Goal: Transaction & Acquisition: Purchase product/service

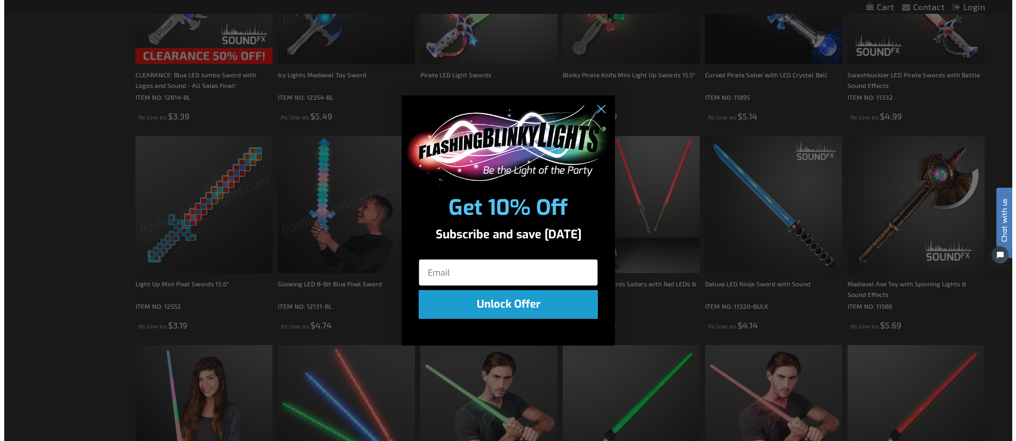
scroll to position [722, 0]
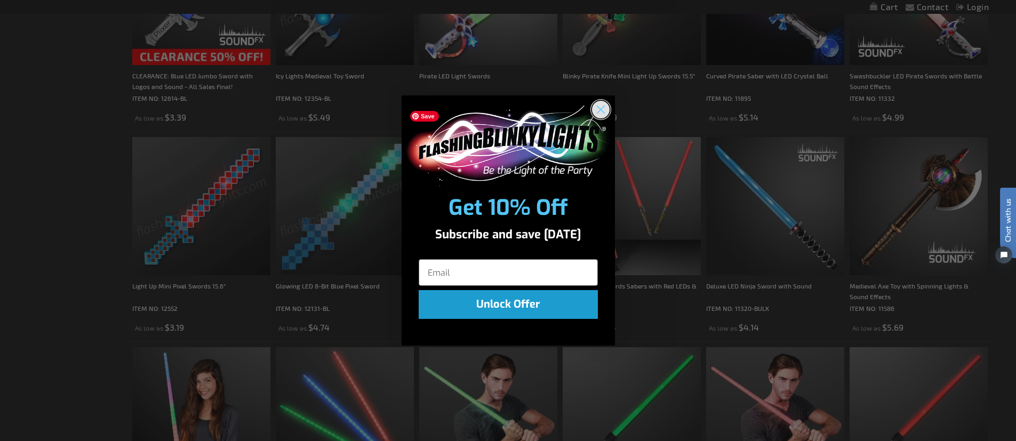
click at [601, 110] on icon "Close dialog" at bounding box center [600, 109] width 7 height 7
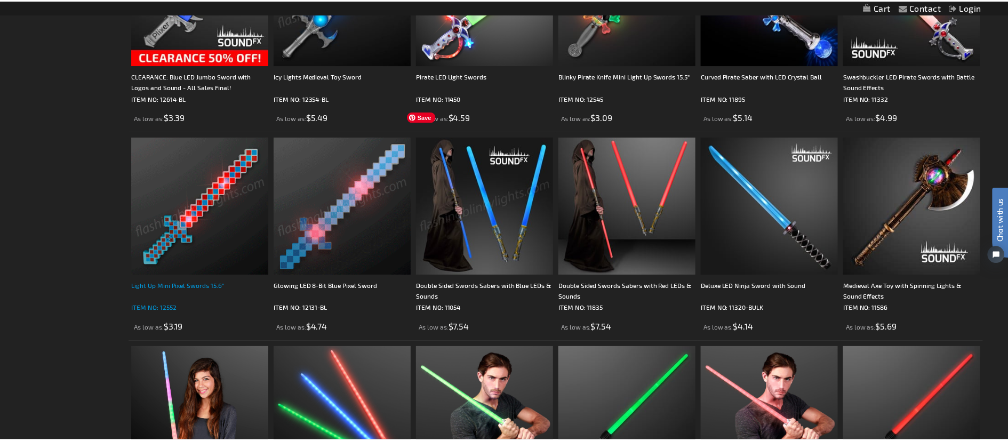
scroll to position [720, 0]
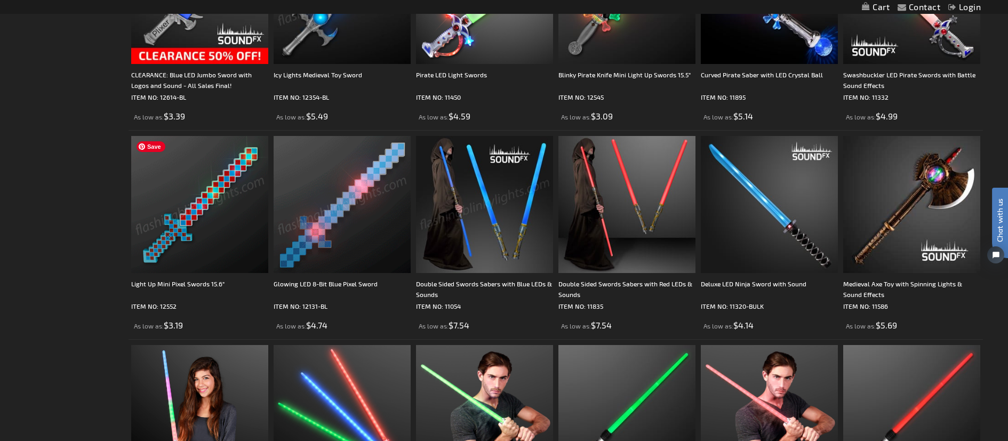
click at [193, 238] on img at bounding box center [199, 204] width 137 height 137
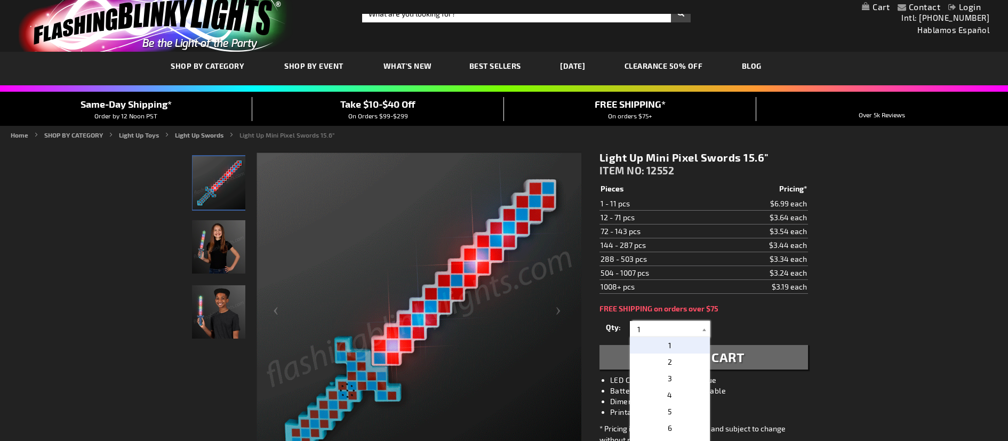
drag, startPoint x: 644, startPoint y: 329, endPoint x: 619, endPoint y: 331, distance: 25.2
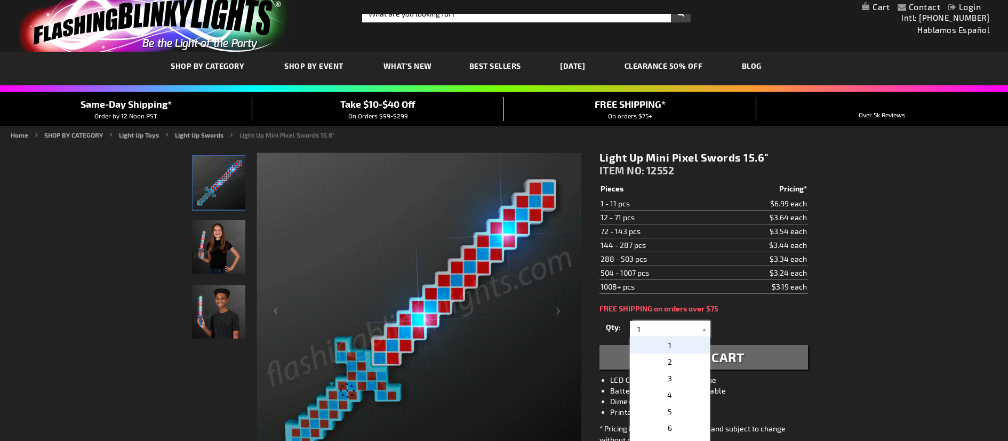
click at [607, 330] on div "Qty 1 2 3 4 5 6 7 8 9 10 11 12 24 36 48 60 72 84 96 108 120 132 144 156 168" at bounding box center [703, 328] width 209 height 21
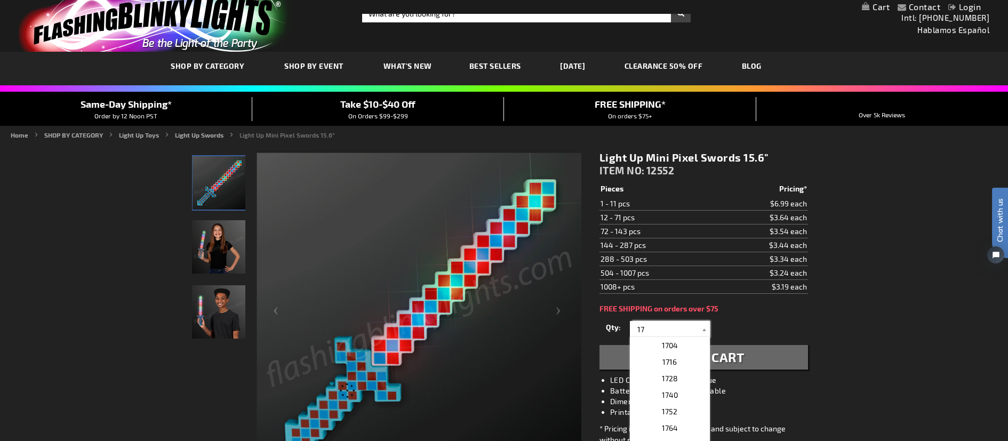
type input "17"
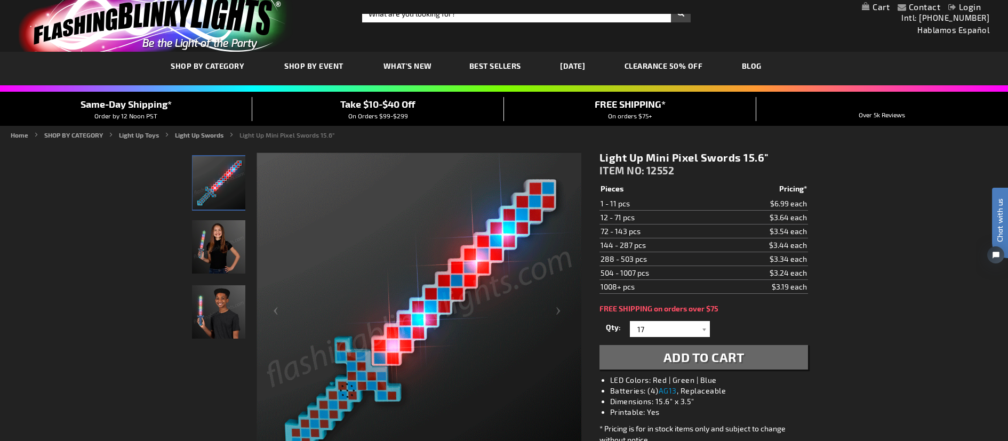
click at [691, 360] on span "Add to Cart" at bounding box center [703, 356] width 81 height 15
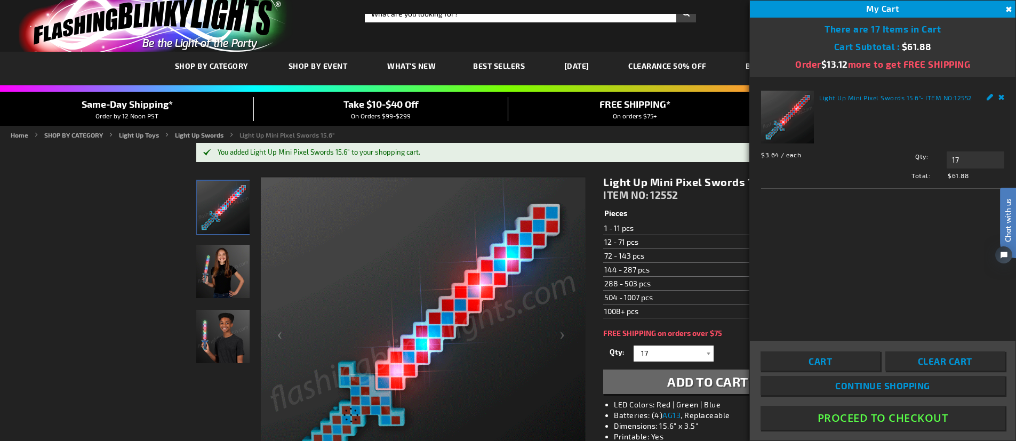
click at [221, 281] on img at bounding box center [222, 271] width 53 height 53
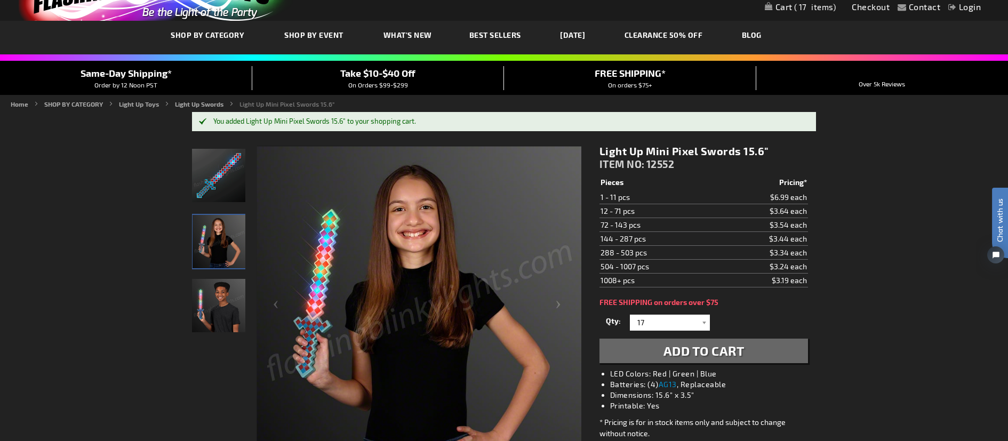
scroll to position [92, 0]
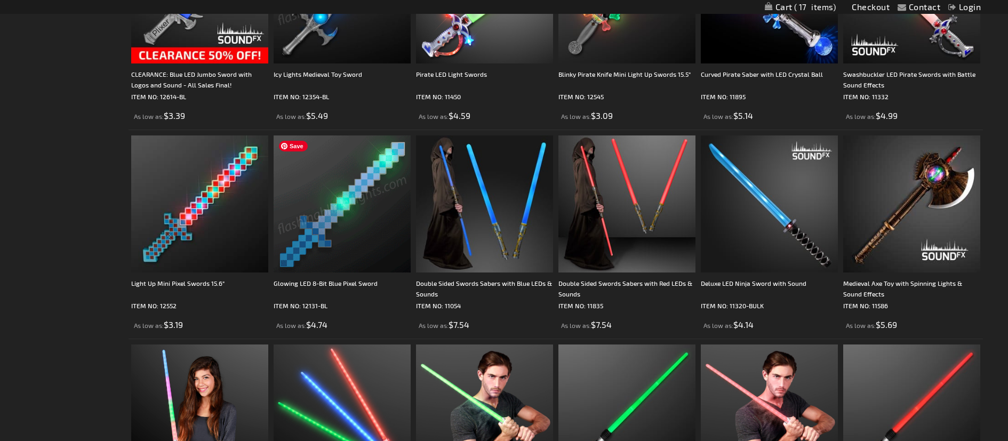
click at [348, 227] on img at bounding box center [342, 203] width 137 height 137
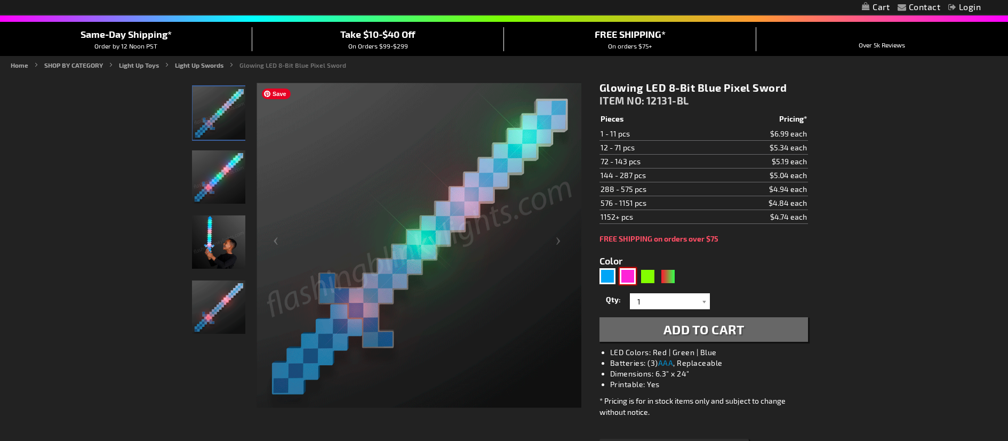
click at [631, 279] on div "Pink" at bounding box center [628, 276] width 16 height 16
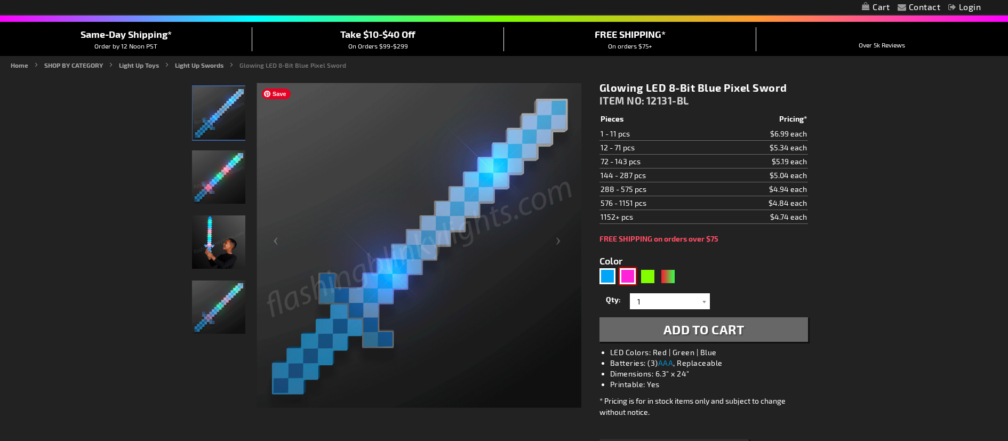
type input "5639"
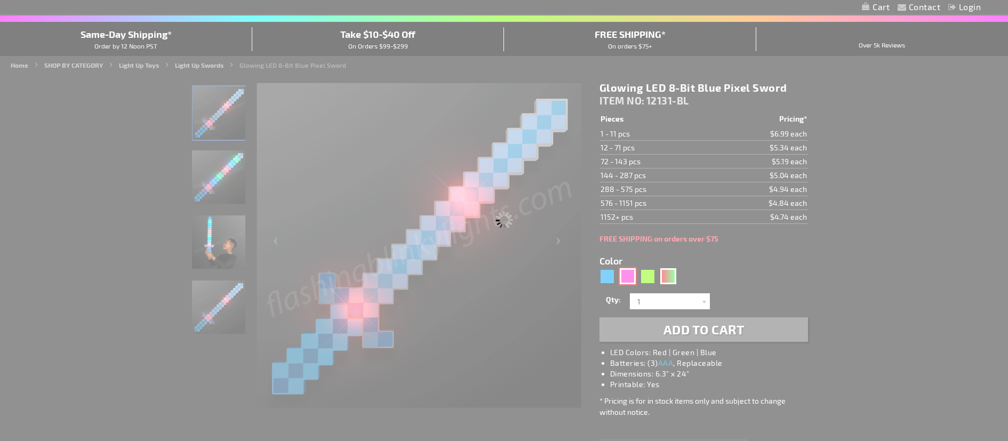
type input "12131-PK"
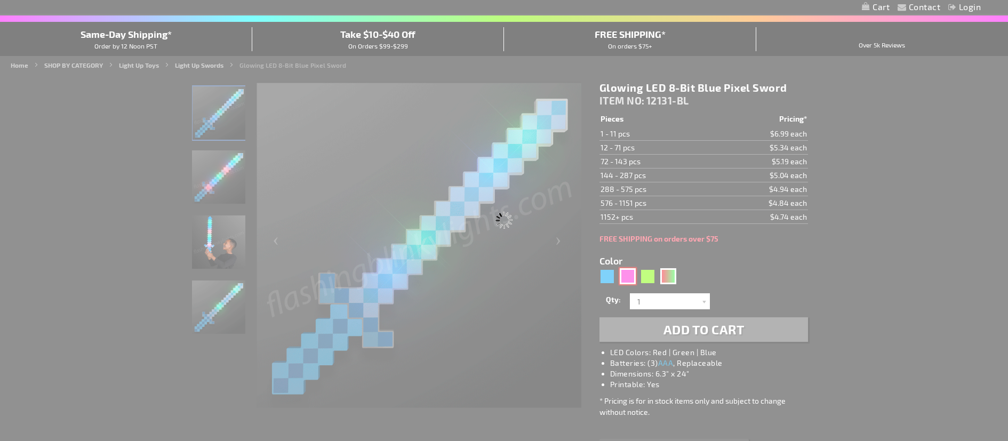
type input "Customize - Light Up Pink 8-Bit Swords Pixel Toys - ITEM NO: 12131-PK"
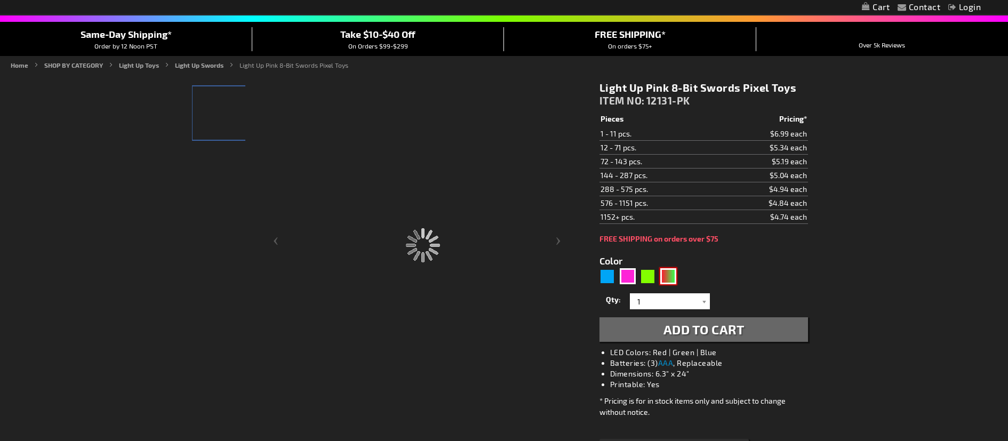
click at [667, 279] on div "RNG" at bounding box center [668, 276] width 16 height 16
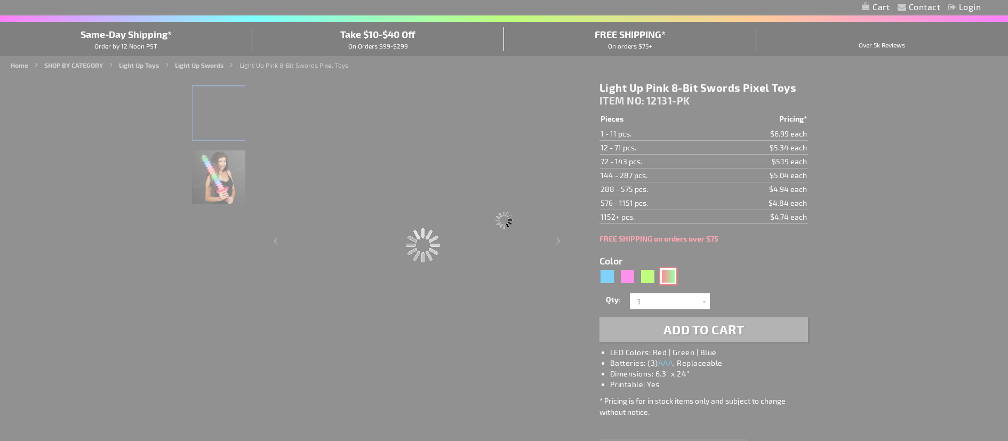
type input "5642"
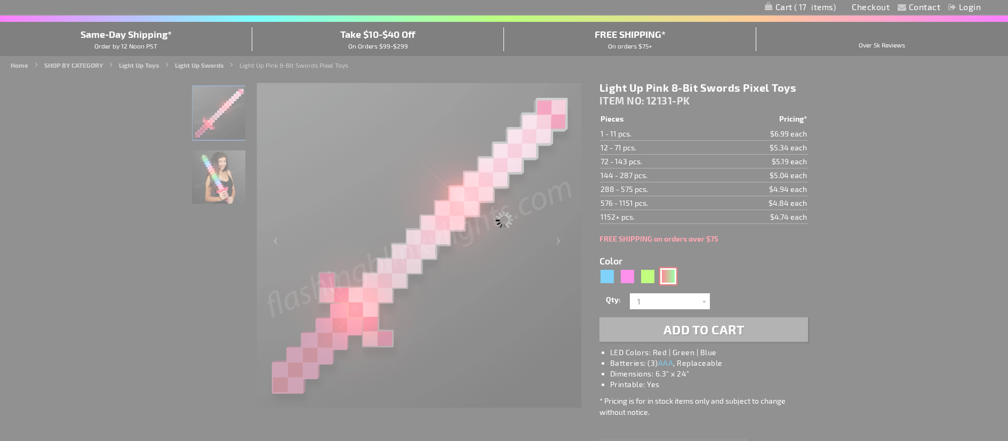
type input "12131-GNR"
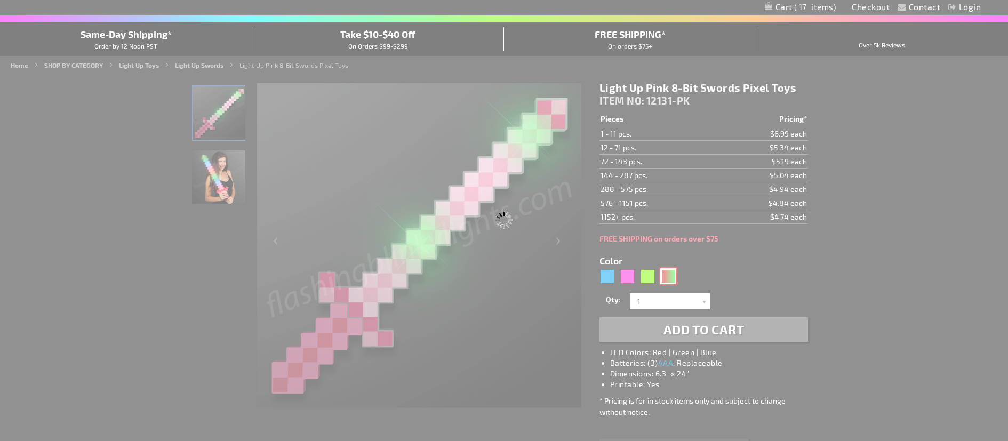
type input "Customize - Light Up 8-Bit Christmas Sword Pixel Toy - ITEM NO: 12131-GNR"
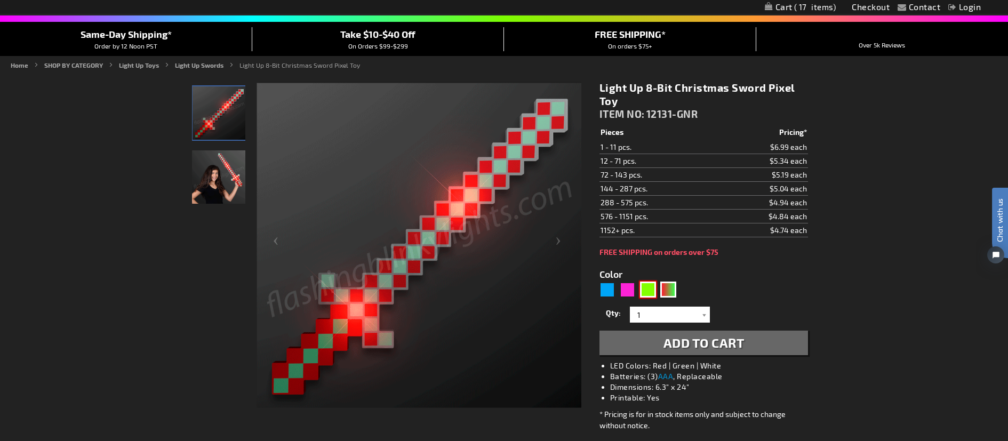
click at [645, 292] on div "Green" at bounding box center [648, 290] width 16 height 16
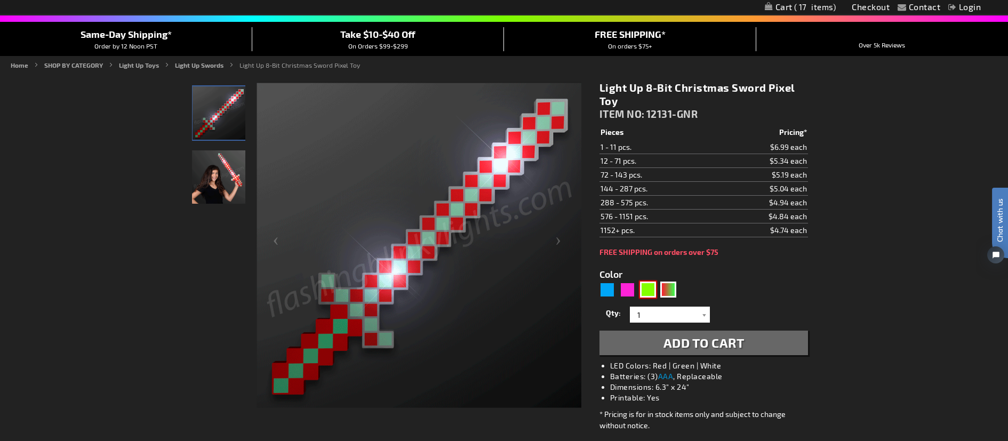
type input "5648"
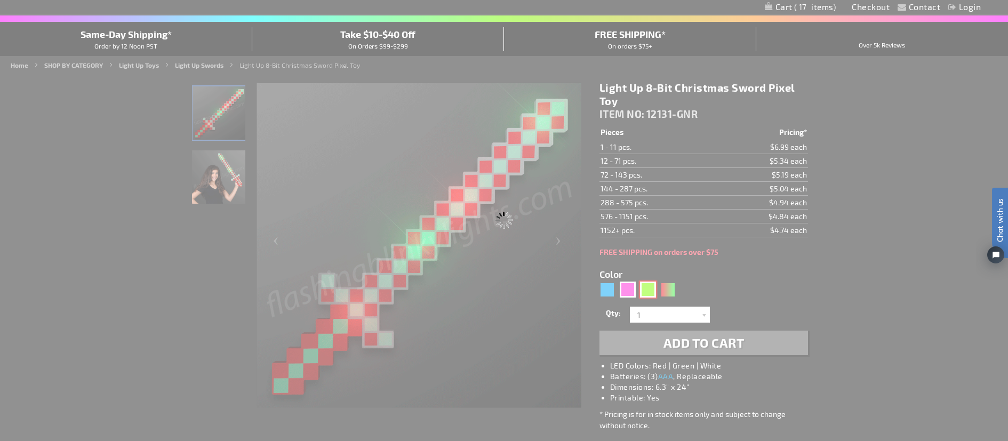
type input "12131-GN"
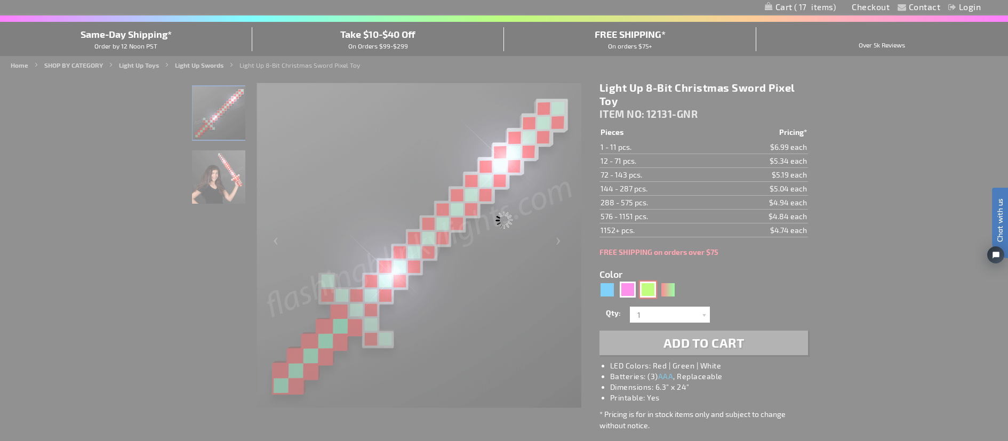
type input "Customize - Flashing Green Pixel Sword Light Up Toys - ITEM NO: 12131-GN"
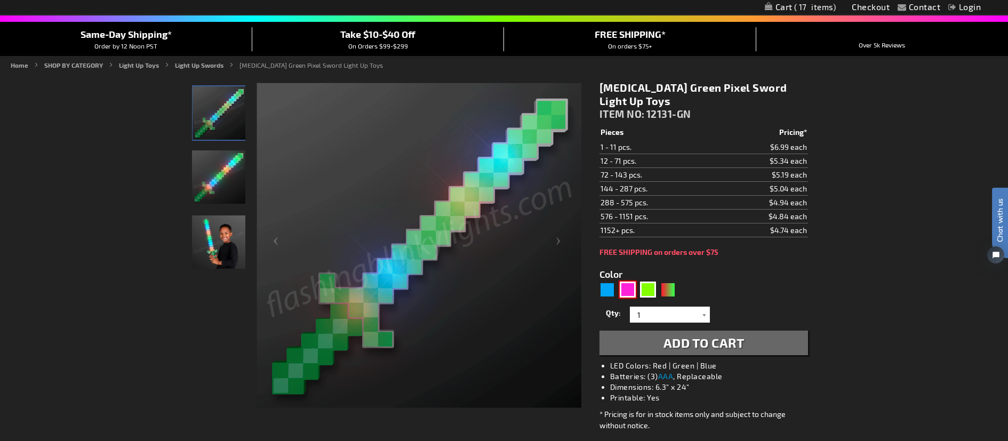
click at [626, 291] on div "Pink" at bounding box center [628, 290] width 16 height 16
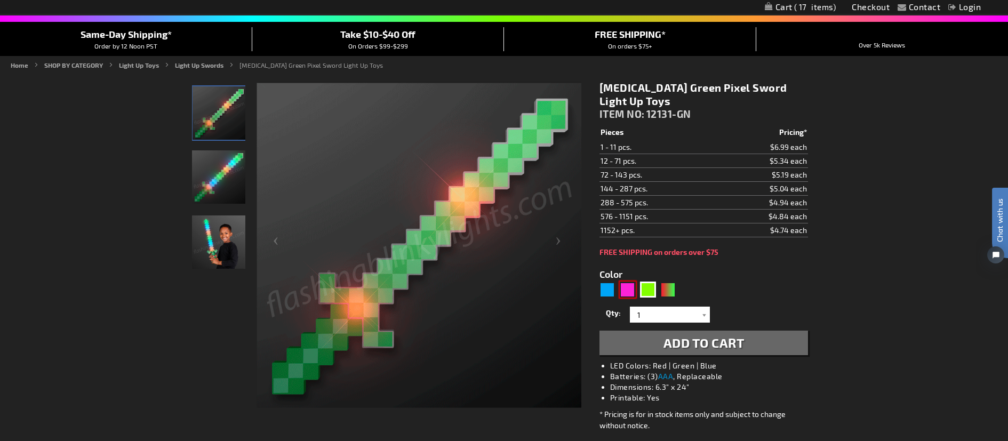
type input "5639"
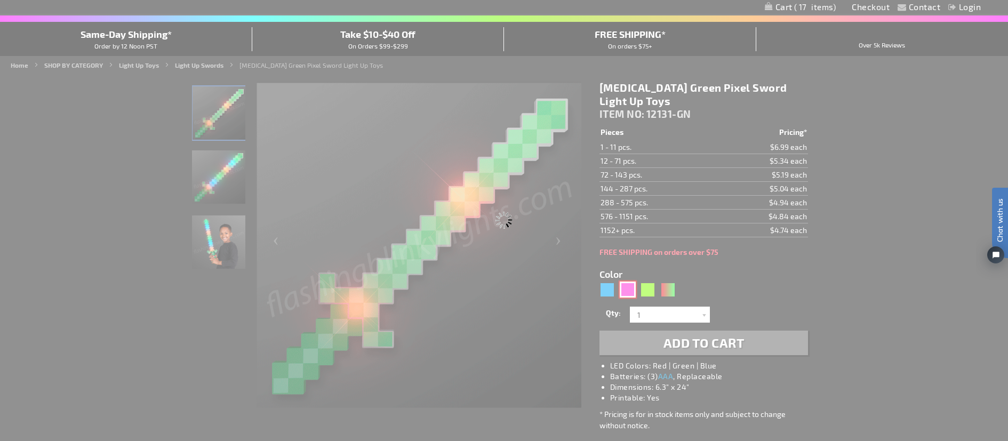
type input "12131-PK"
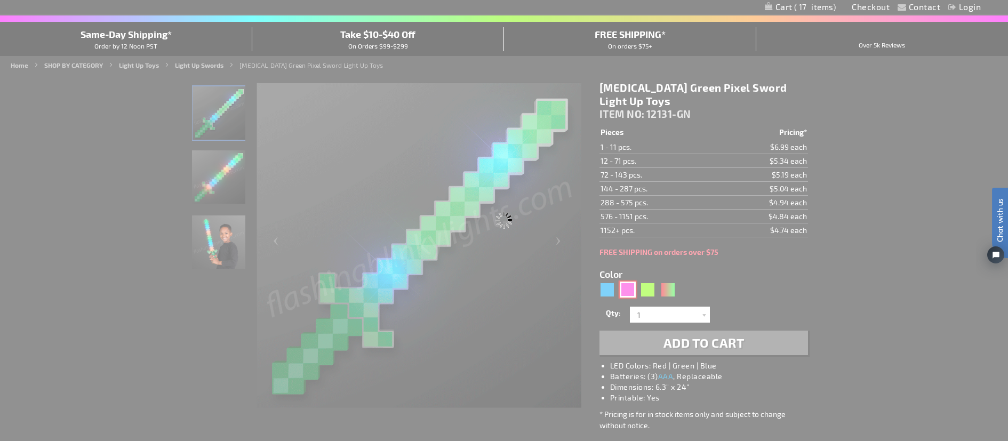
type input "Customize - Light Up Pink 8-Bit Swords Pixel Toys - ITEM NO: 12131-PK"
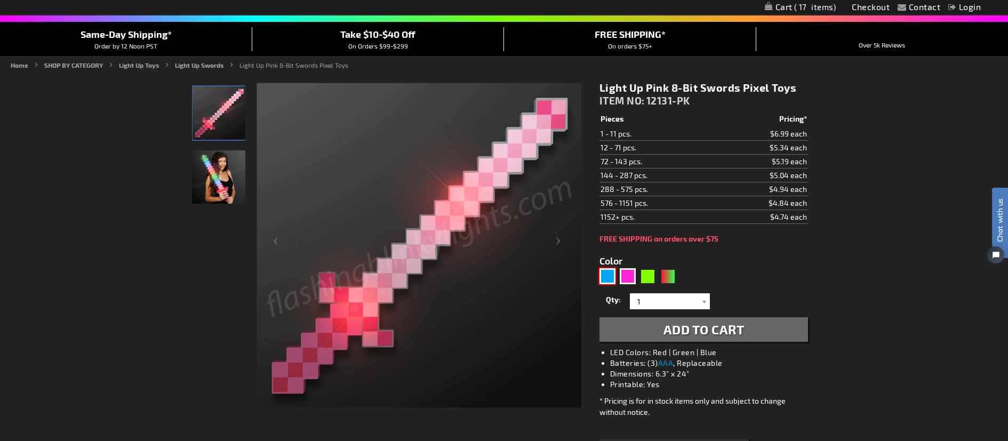
click at [611, 277] on div "Blue" at bounding box center [607, 276] width 16 height 16
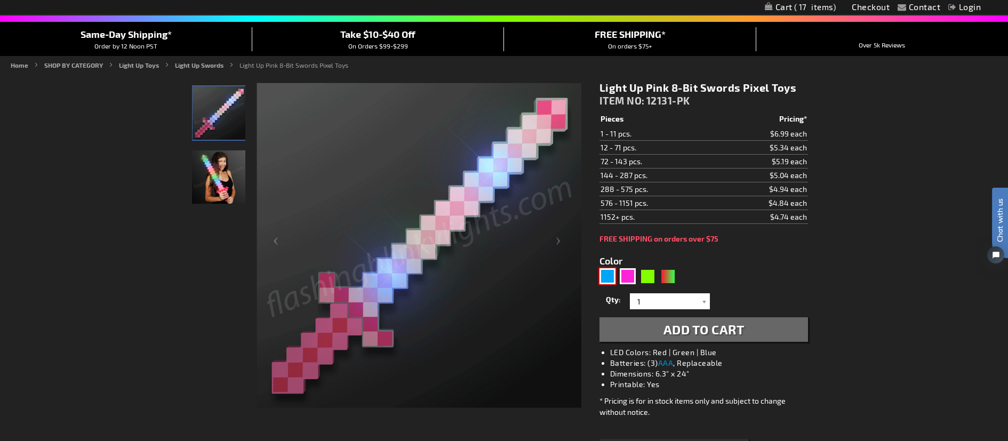
type input "5629"
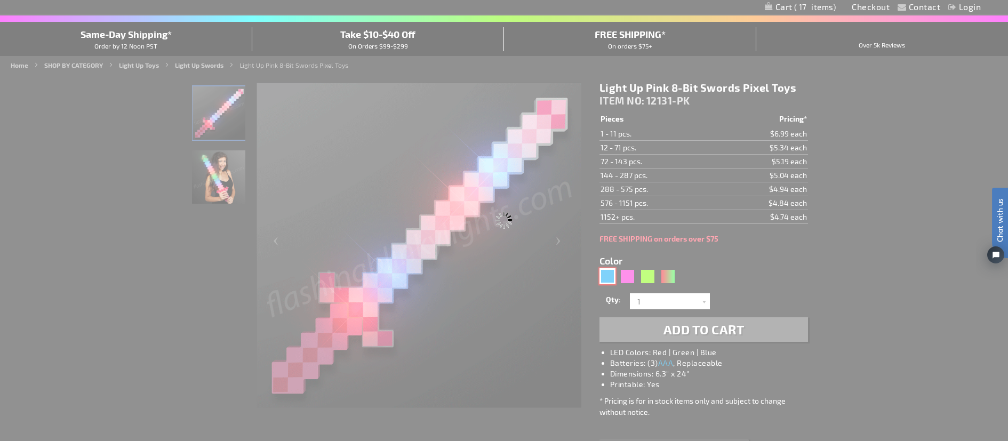
type input "12131-BL"
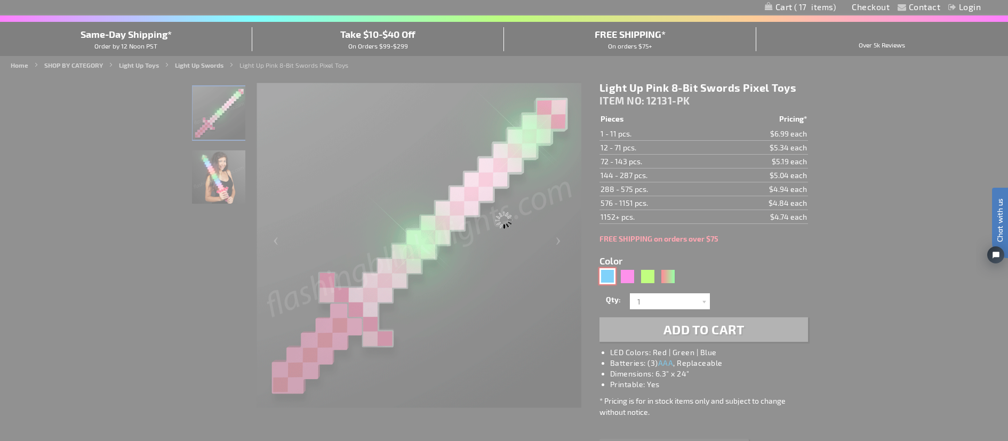
type input "Customize - Glowing LED 8-Bit Blue Pixel Sword - ITEM NO: 12131-BL"
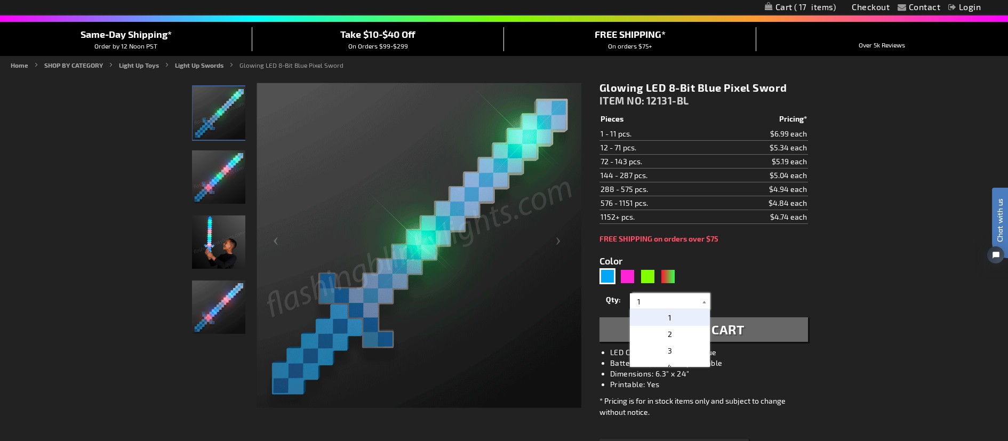
drag, startPoint x: 642, startPoint y: 300, endPoint x: 620, endPoint y: 301, distance: 21.9
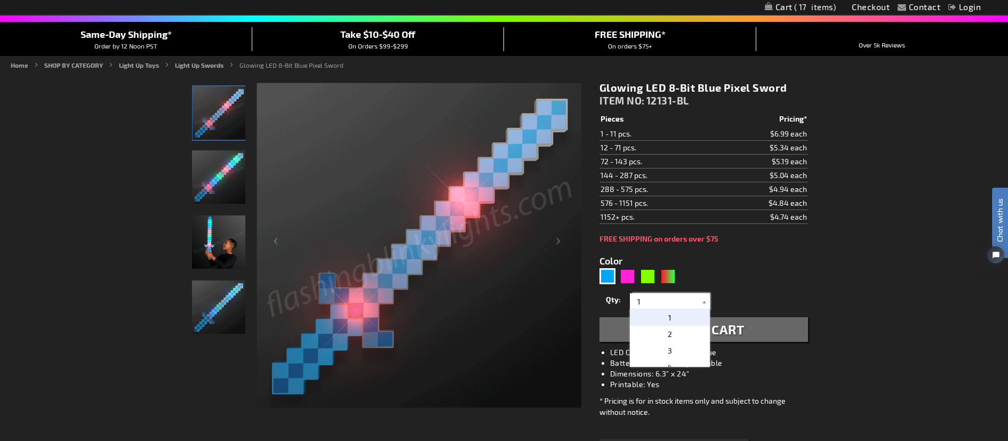
click at [620, 301] on div "Qty 1 2 3 4 5 6 7 8 9 10 11 12 24 36 48 60 72 84 96 108 120 132 144 156 168" at bounding box center [703, 301] width 209 height 21
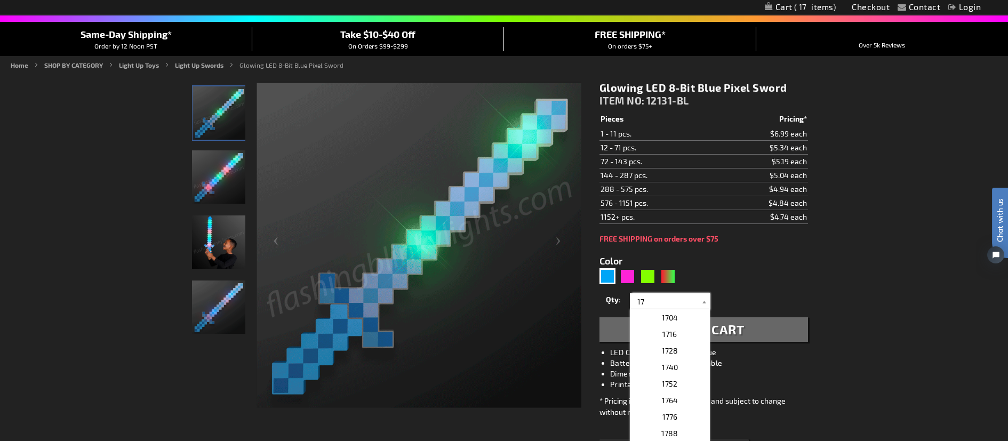
type input "17"
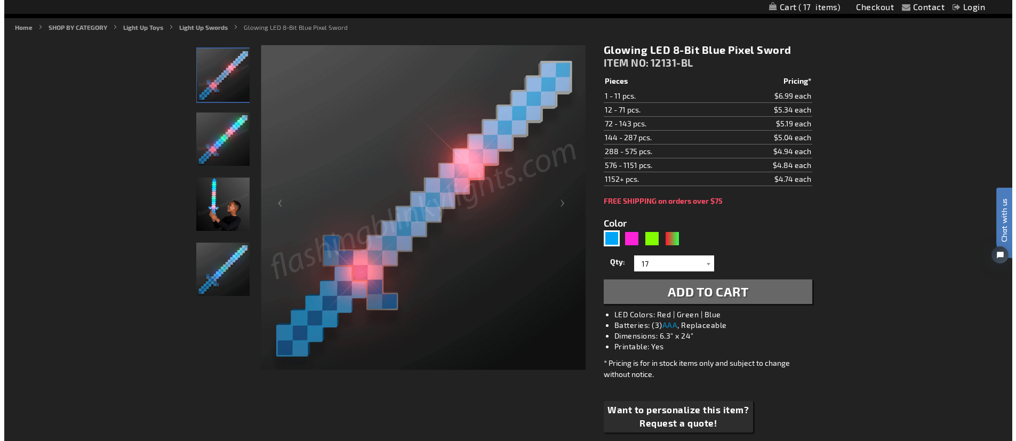
scroll to position [139, 0]
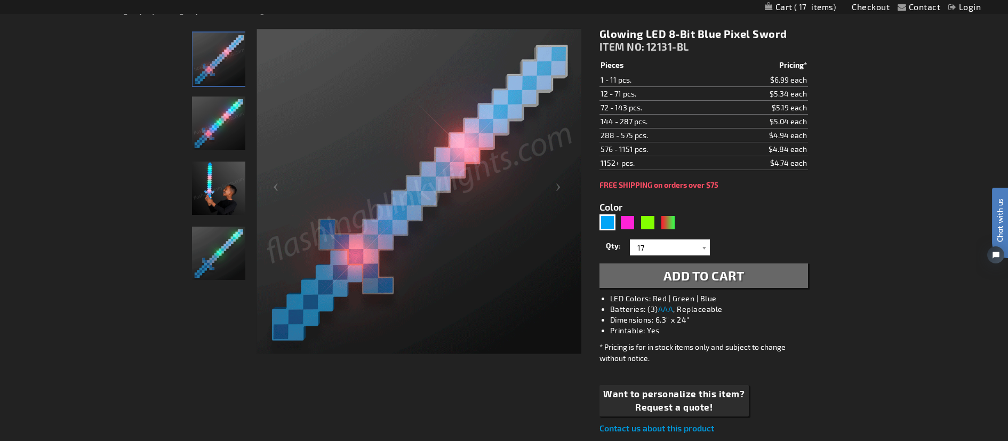
click at [712, 281] on span "Add to Cart" at bounding box center [703, 275] width 81 height 15
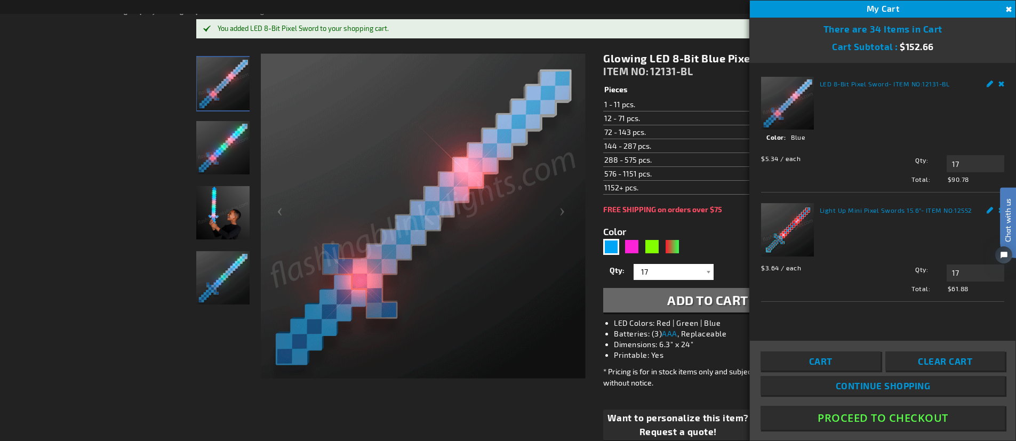
click at [828, 363] on span "Cart" at bounding box center [819, 361] width 23 height 11
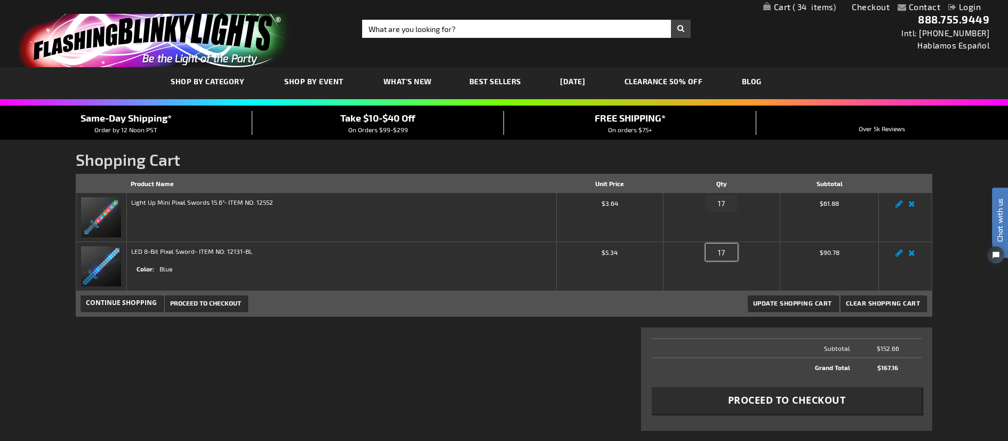
drag, startPoint x: 728, startPoint y: 251, endPoint x: 706, endPoint y: 247, distance: 22.6
click at [706, 247] on input "17" at bounding box center [722, 252] width 32 height 17
type input "1"
click at [748, 295] on button "Update Shopping Cart" at bounding box center [793, 302] width 90 height 15
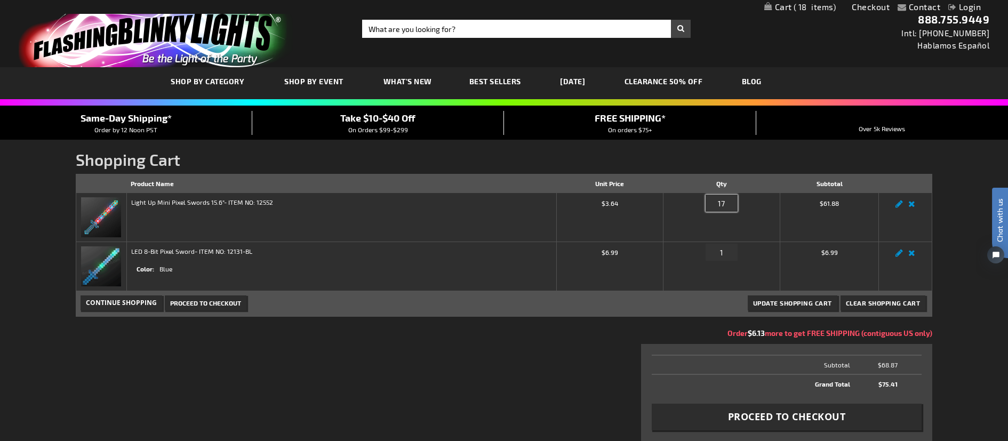
drag, startPoint x: 732, startPoint y: 203, endPoint x: 707, endPoint y: 199, distance: 24.9
click at [707, 199] on input "17" at bounding box center [722, 203] width 32 height 17
type input "19"
click at [748, 295] on button "Update Shopping Cart" at bounding box center [793, 302] width 90 height 15
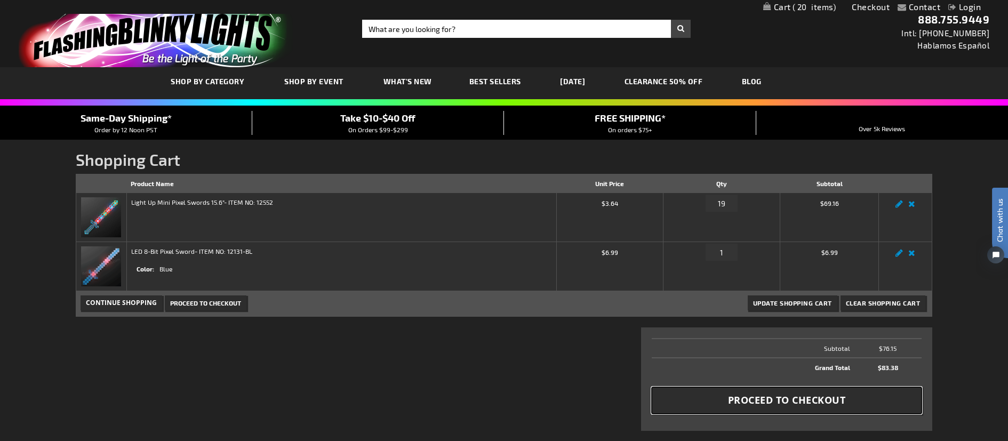
click at [808, 399] on span "Proceed to Checkout" at bounding box center [787, 400] width 118 height 13
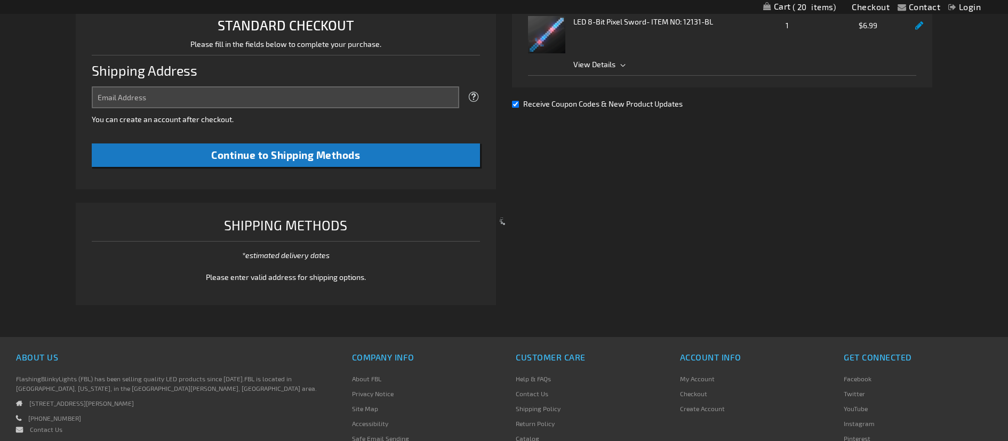
select select "US"
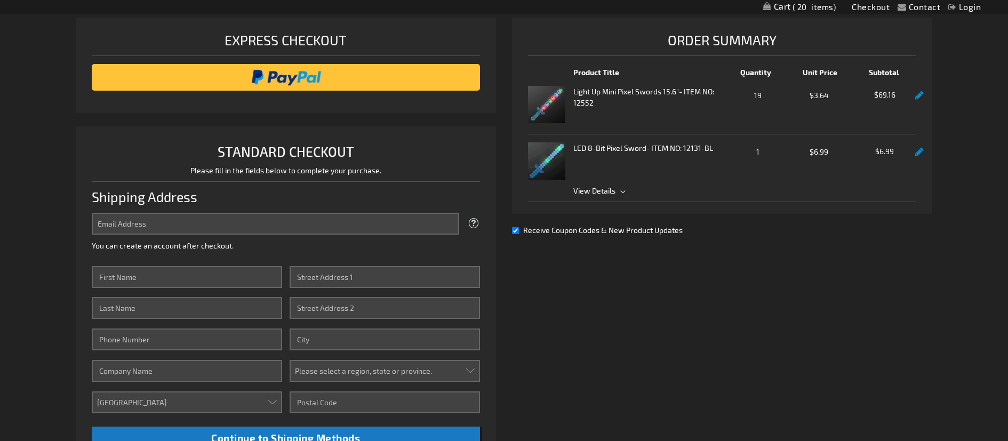
scroll to position [262, 0]
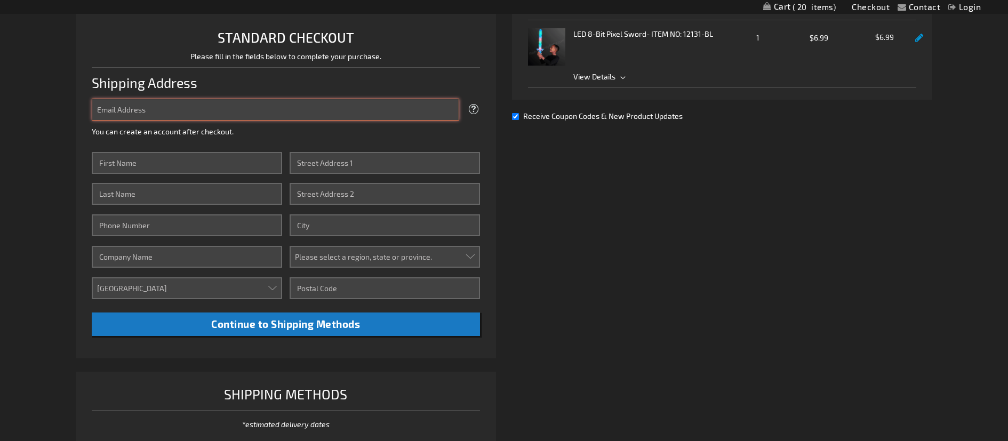
type input "lewistonzumba@yahoo.com"
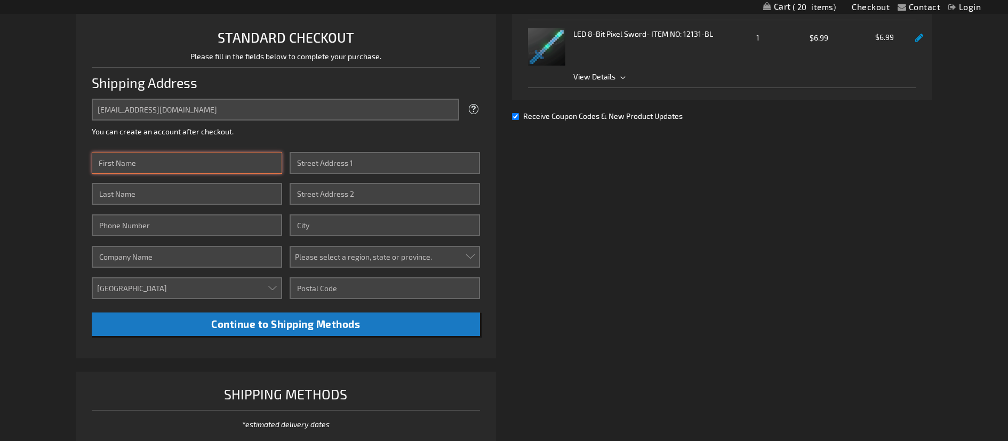
click at [147, 159] on input "First Name" at bounding box center [187, 163] width 190 height 22
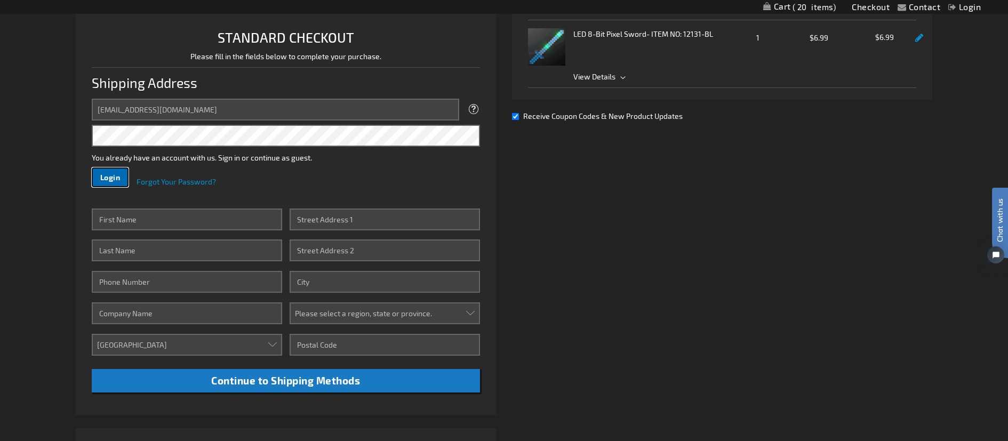
click at [106, 177] on span "Login" at bounding box center [110, 177] width 20 height 9
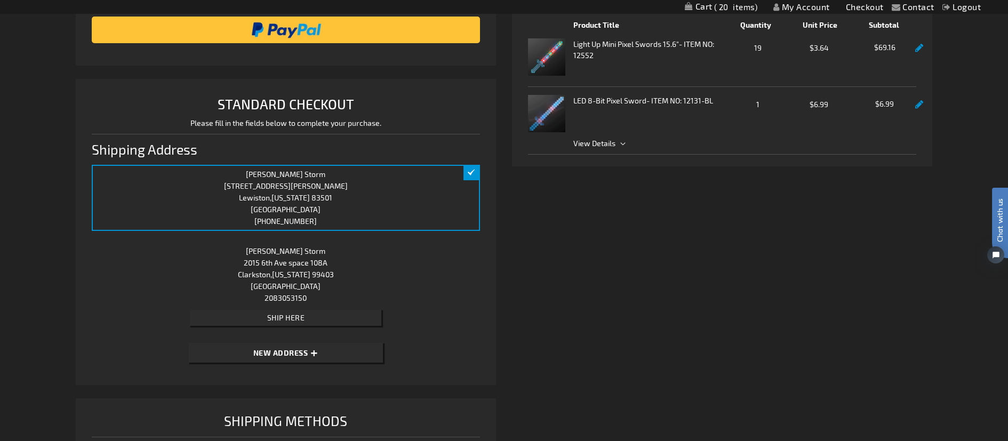
scroll to position [178, 0]
click at [345, 283] on div "Shawna Storm 2015 6th Ave space 108A Clarkston , Washington 99403 United States…" at bounding box center [286, 286] width 388 height 91
click at [290, 316] on span "Ship Here" at bounding box center [286, 317] width 38 height 9
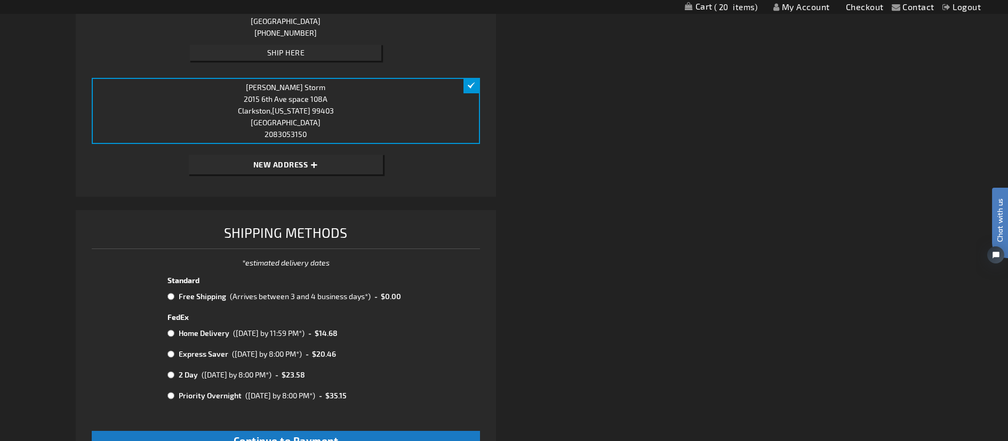
scroll to position [366, 0]
click at [170, 297] on input "radio" at bounding box center [170, 296] width 7 height 9
radio input "true"
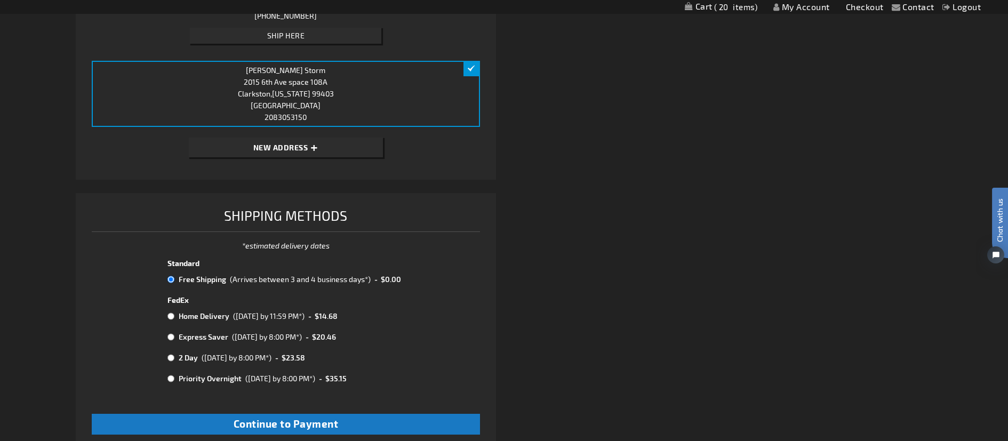
scroll to position [436, 0]
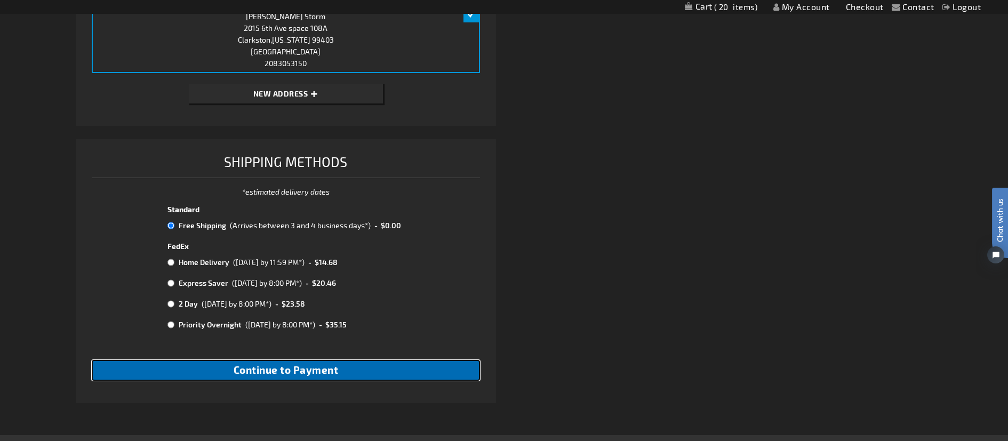
click at [298, 372] on span "Continue to Payment" at bounding box center [286, 370] width 105 height 12
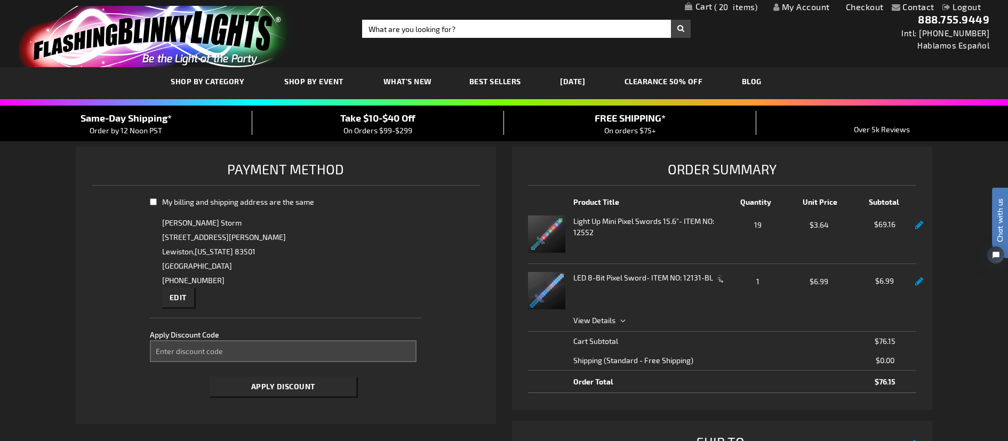
select select "bd872a4e2a2614453162cc0d9a93e3b1fc4b4203"
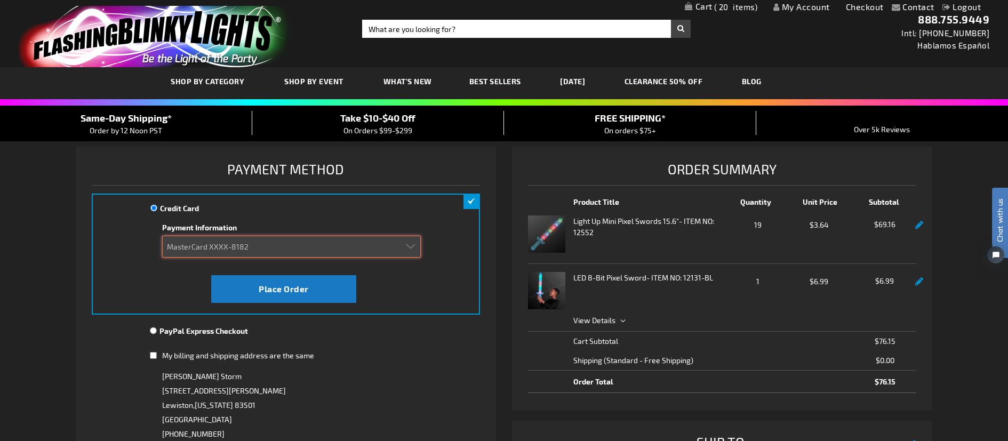
click at [381, 245] on select "Add new card Visa XXXX-5829 (Expired 01/2021) MasterCard XXXX-6262 MasterCard X…" at bounding box center [291, 247] width 259 height 22
click at [162, 236] on select "Add new card Visa XXXX-5829 (Expired 01/2021) MasterCard XXXX-6262 MasterCard X…" at bounding box center [291, 247] width 259 height 22
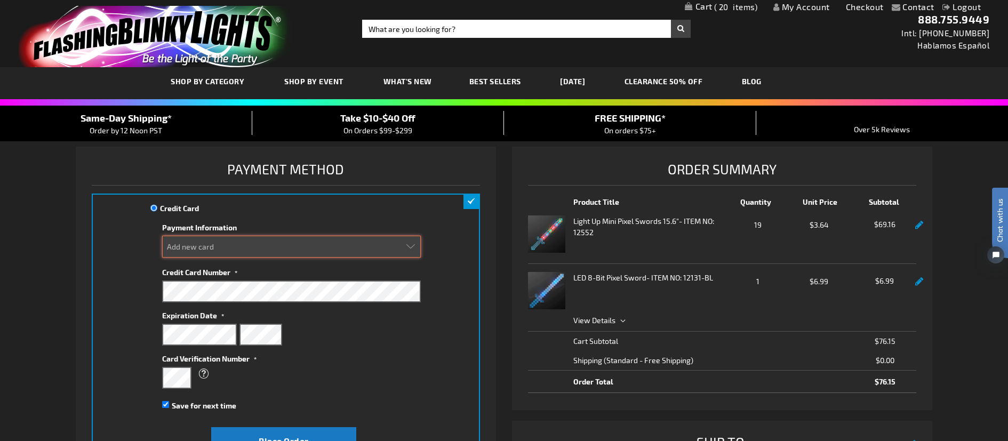
select select "97f9f325640dfe189cc5cb05f9690e620f8c01b0"
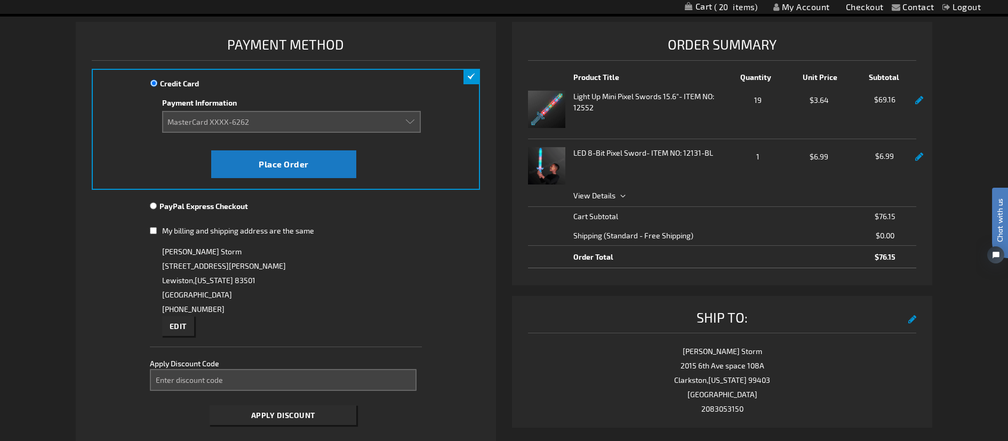
scroll to position [130, 0]
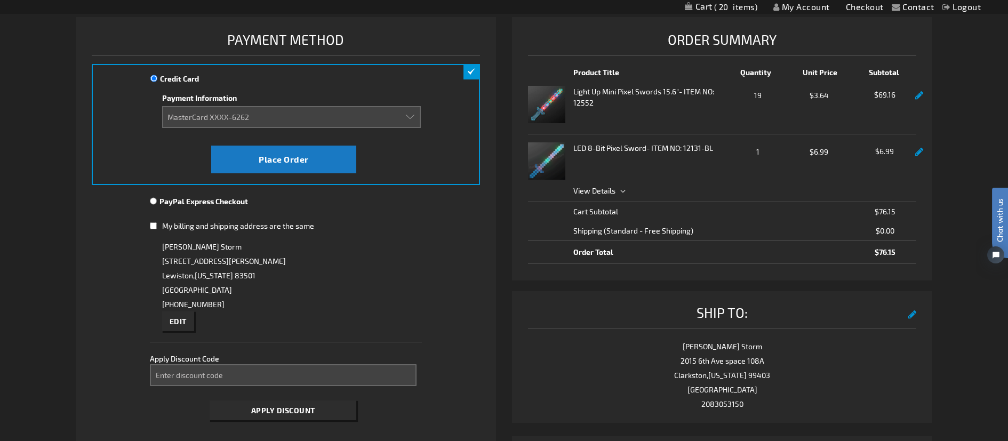
click at [153, 226] on input "My billing and shipping address are the same" at bounding box center [153, 226] width 7 height 22
checkbox input "true"
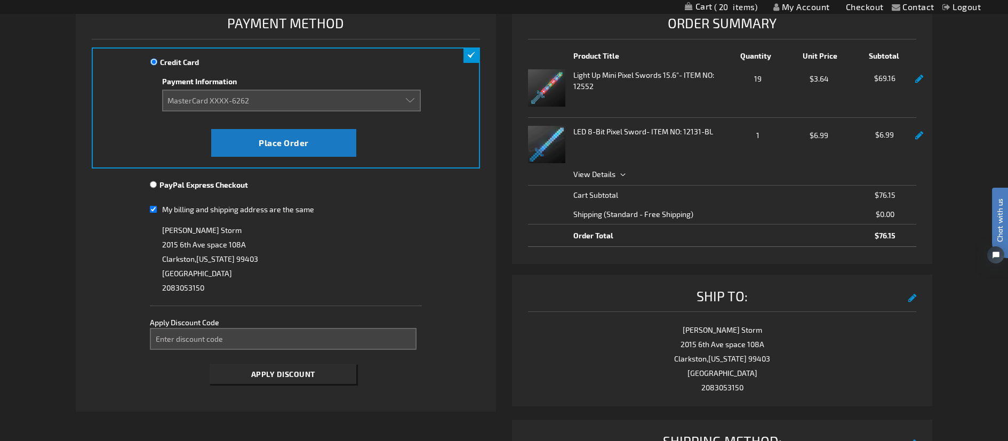
scroll to position [11, 0]
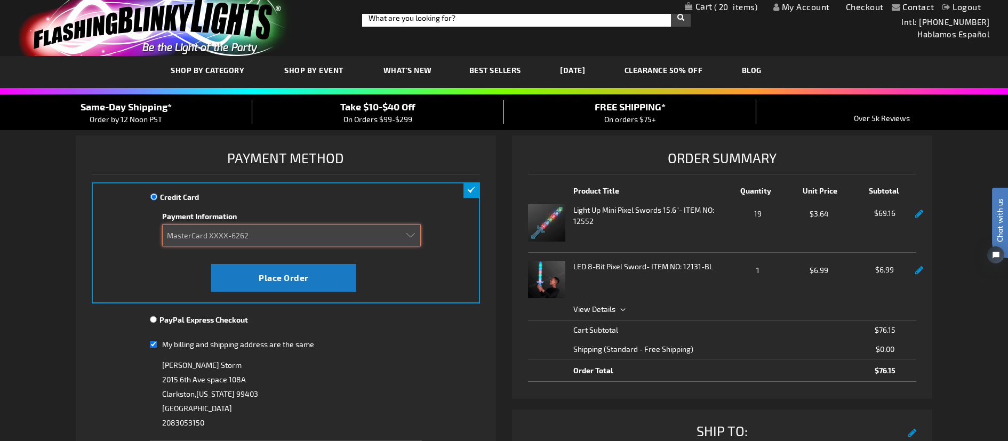
click at [266, 241] on select "Add new card Visa XXXX-5829 (Expired 01/2021) MasterCard XXXX-6262 MasterCard X…" at bounding box center [291, 236] width 259 height 22
click at [162, 225] on select "Add new card Visa XXXX-5829 (Expired 01/2021) MasterCard XXXX-6262 MasterCard X…" at bounding box center [291, 236] width 259 height 22
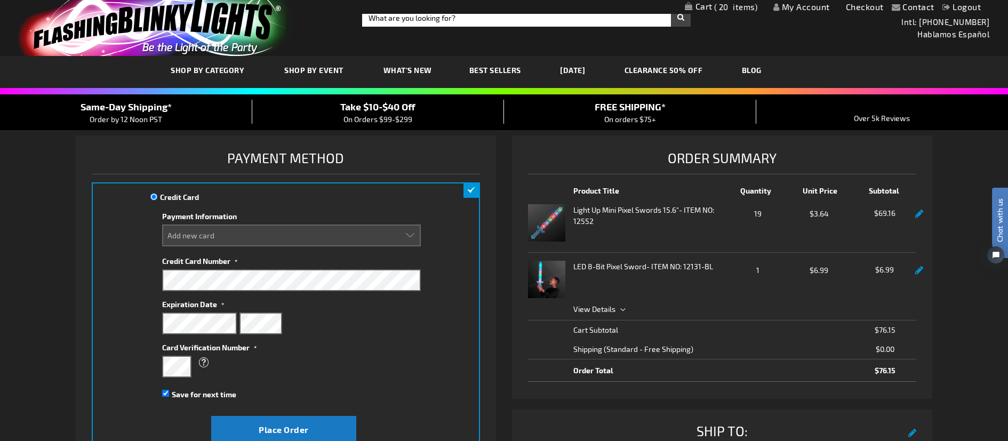
click at [373, 355] on div "What is this?" at bounding box center [286, 362] width 248 height 19
click at [347, 354] on div "What is this?" at bounding box center [286, 362] width 248 height 19
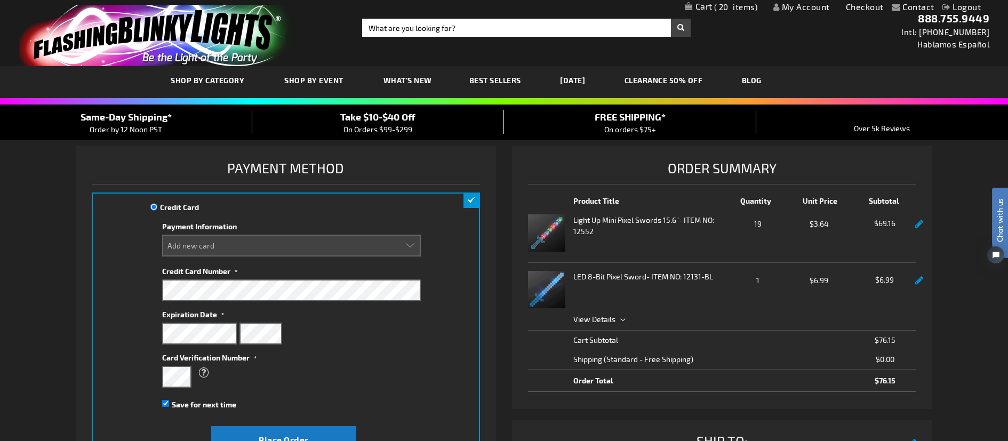
scroll to position [0, 0]
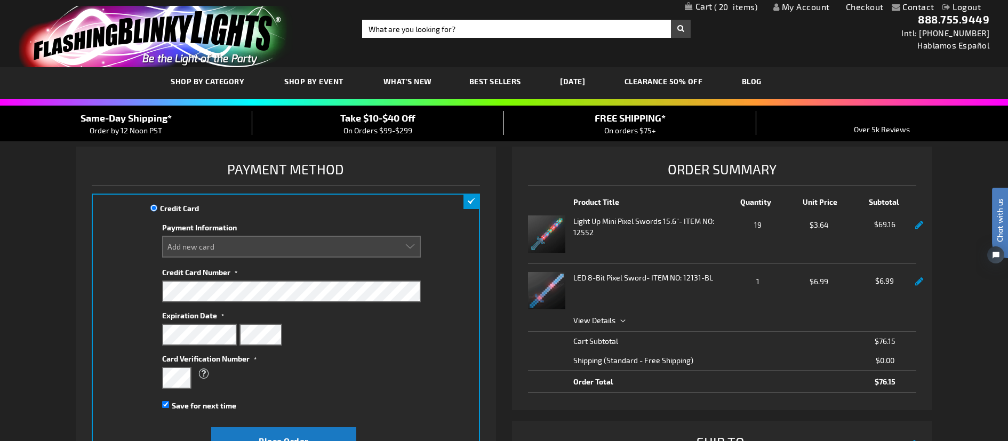
click at [796, 6] on link "My Account" at bounding box center [801, 7] width 57 height 10
select select
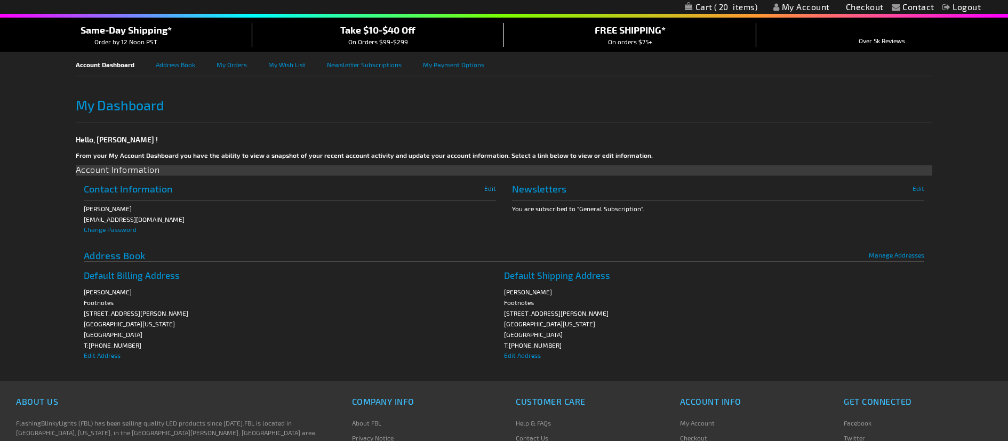
click at [492, 186] on span "Edit" at bounding box center [490, 188] width 12 height 7
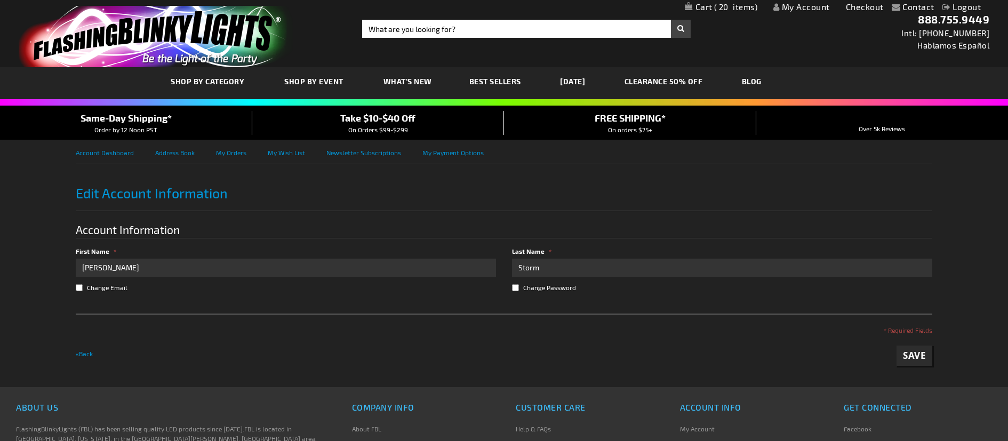
drag, startPoint x: 555, startPoint y: 269, endPoint x: 499, endPoint y: 268, distance: 55.5
click at [499, 268] on fieldset "Account Information First Name [PERSON_NAME] Last Name Storm Change Email Chang…" at bounding box center [504, 260] width 857 height 76
type input "[PERSON_NAME]"
click at [455, 306] on form "Account Information First Name [PERSON_NAME] Last Name [PERSON_NAME] Change Ema…" at bounding box center [504, 294] width 857 height 144
click at [911, 355] on span "Save" at bounding box center [914, 355] width 23 height 12
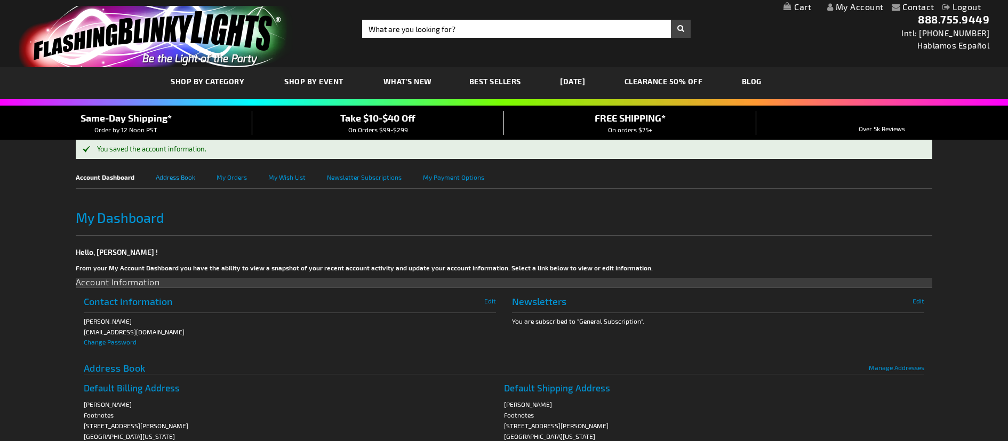
click at [181, 178] on link "Address Book" at bounding box center [186, 176] width 61 height 24
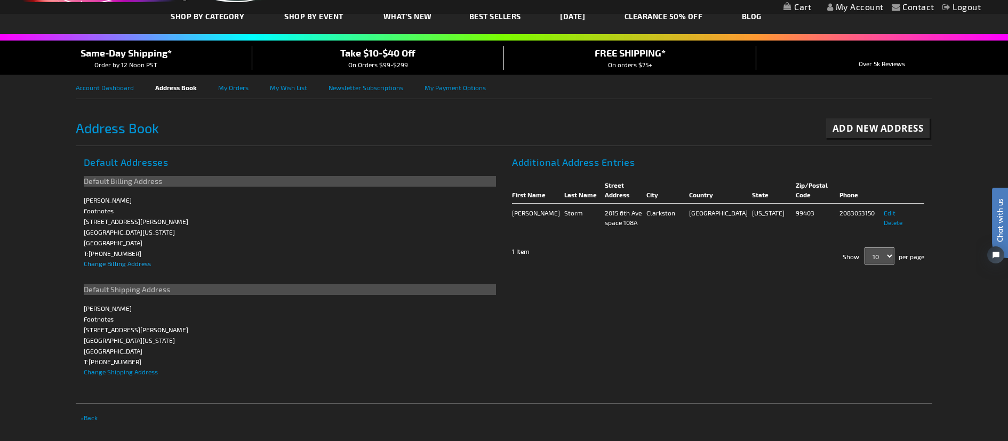
click at [105, 266] on span "Change Billing Address" at bounding box center [117, 263] width 67 height 7
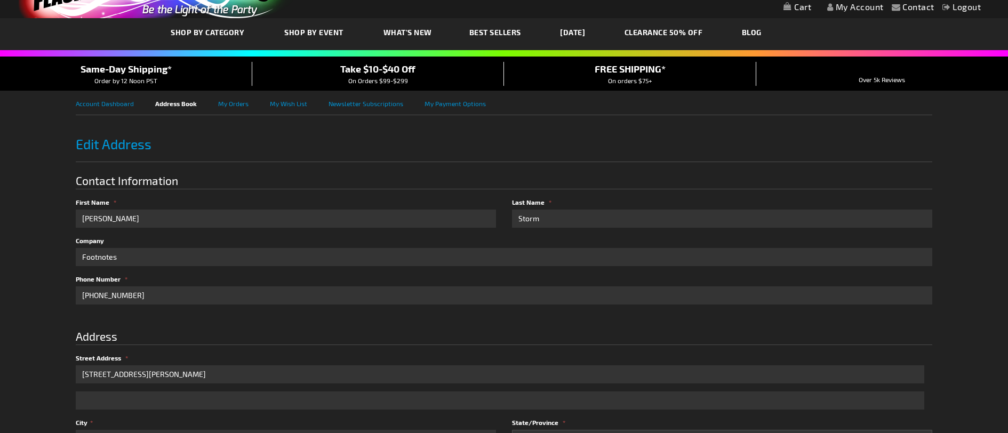
drag, startPoint x: 552, startPoint y: 223, endPoint x: 507, endPoint y: 222, distance: 45.3
click at [507, 222] on div "Last Name Storm" at bounding box center [718, 212] width 428 height 30
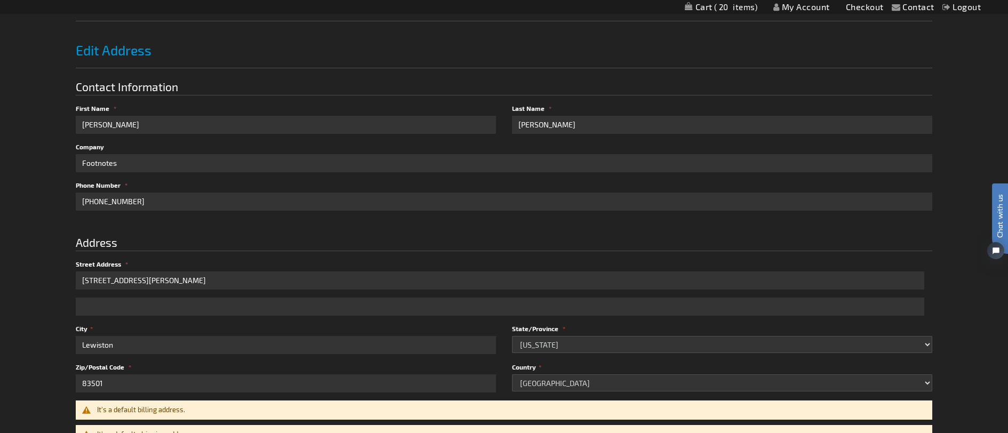
scroll to position [173, 0]
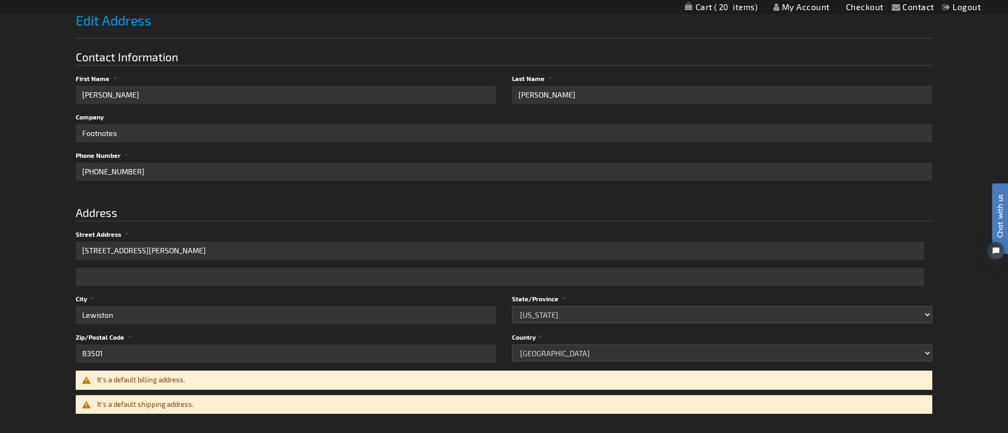
type input "[PERSON_NAME]"
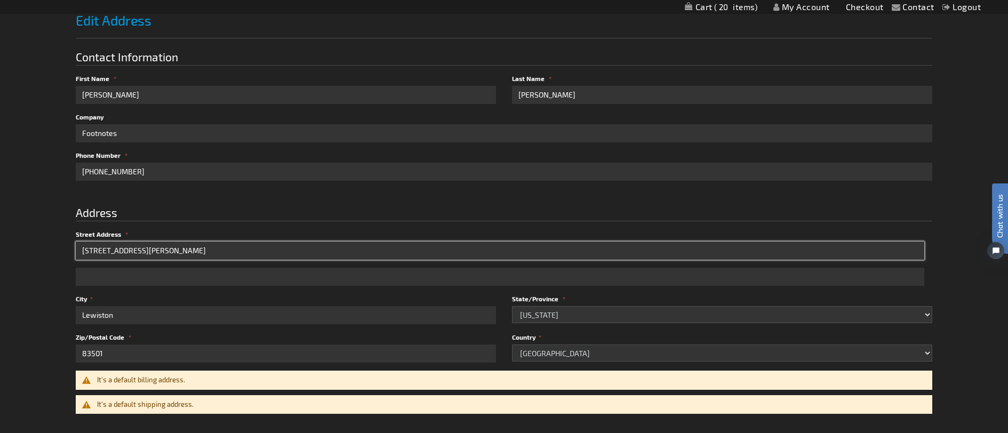
drag, startPoint x: 156, startPoint y: 252, endPoint x: 67, endPoint y: 252, distance: 89.1
click at [68, 253] on div "Contact Compare Products 0 items My Account Checkout Logout Skip to Content My …" at bounding box center [504, 291] width 1008 height 928
type input "2015 [GEOGRAPHIC_DATA]"
click at [97, 277] on input "Street Address 2" at bounding box center [500, 277] width 849 height 18
type input "space 108A"
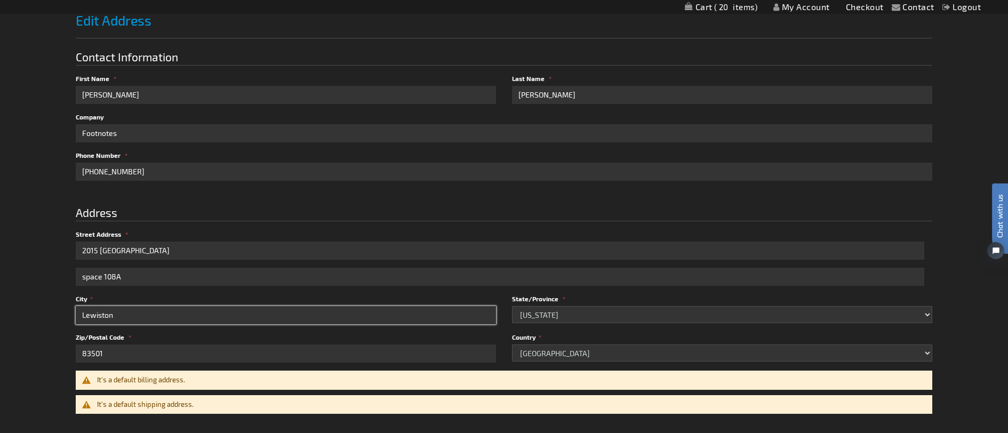
drag, startPoint x: 142, startPoint y: 316, endPoint x: 67, endPoint y: 315, distance: 74.7
click at [67, 315] on div "Contact Compare Products 0 items My Account Checkout Logout Skip to Content My …" at bounding box center [504, 291] width 1008 height 928
type input "Clarkston"
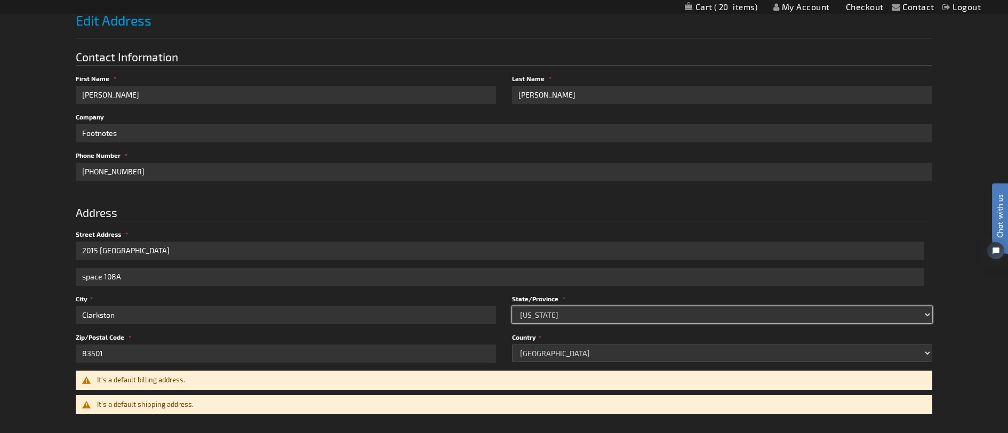
click at [545, 315] on select "Please select a region, state or province. [US_STATE] [US_STATE] [US_STATE] [US…" at bounding box center [722, 314] width 420 height 17
select select "62"
click at [512, 306] on select "Please select a region, state or province. [US_STATE] [US_STATE] [US_STATE] [US…" at bounding box center [722, 314] width 420 height 17
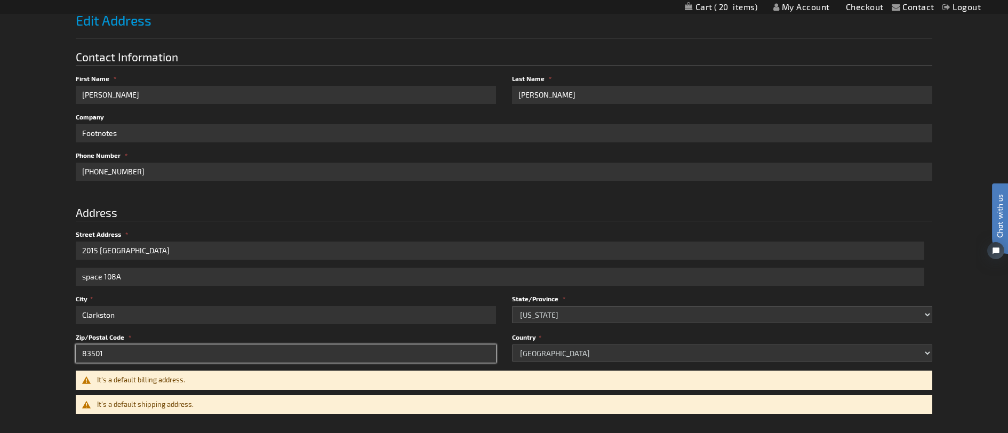
drag, startPoint x: 108, startPoint y: 358, endPoint x: 53, endPoint y: 358, distance: 55.5
click at [53, 358] on div "Contact Compare Products 0 items My Account Checkout Logout Skip to Content My …" at bounding box center [504, 291] width 1008 height 928
click at [178, 353] on input "99403" at bounding box center [286, 354] width 420 height 18
type input "99403"
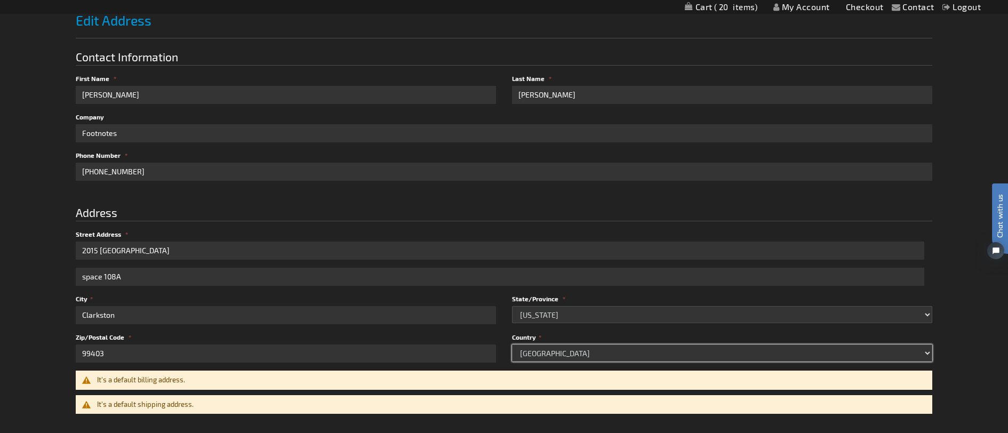
click at [596, 350] on select "[GEOGRAPHIC_DATA] [GEOGRAPHIC_DATA] [GEOGRAPHIC_DATA] [GEOGRAPHIC_DATA] [GEOGRA…" at bounding box center [722, 353] width 420 height 17
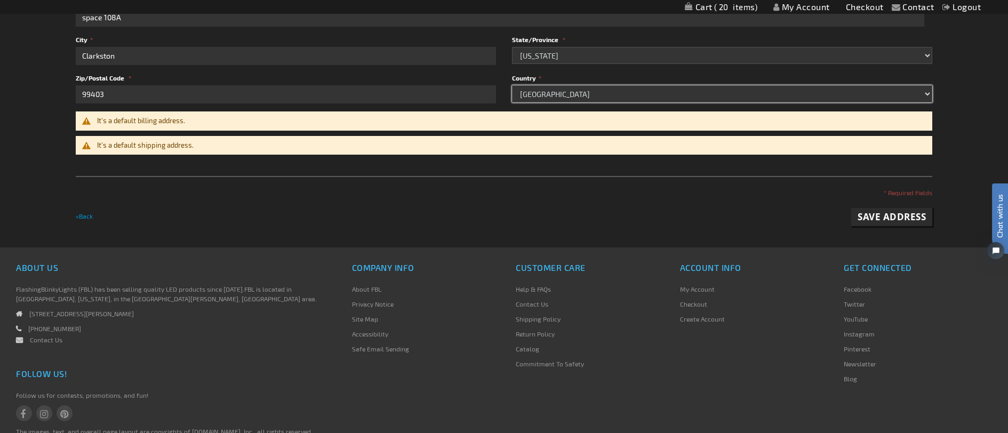
scroll to position [430, 0]
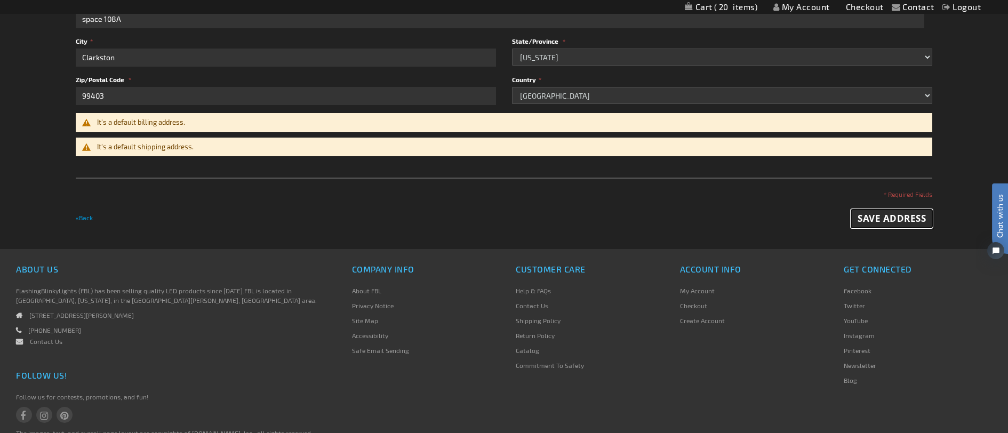
click at [899, 220] on span "Save Address" at bounding box center [892, 218] width 68 height 12
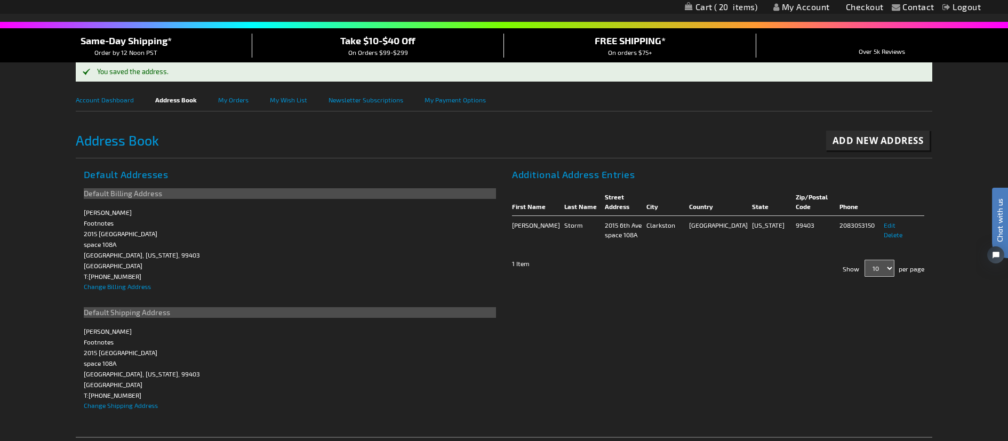
scroll to position [77, 0]
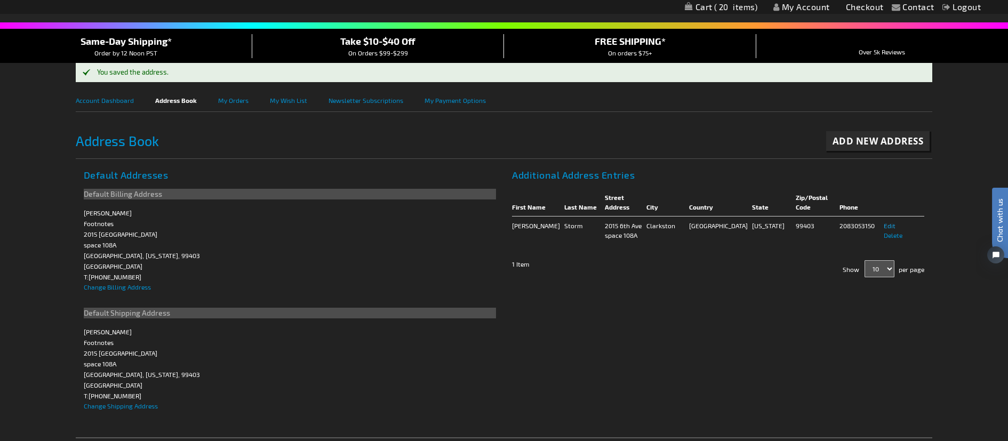
click at [884, 225] on span "Edit" at bounding box center [890, 225] width 12 height 7
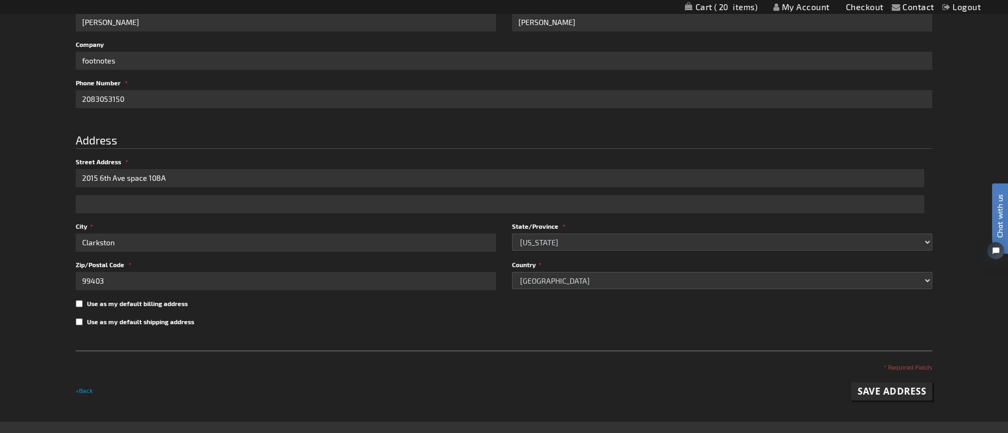
scroll to position [358, 0]
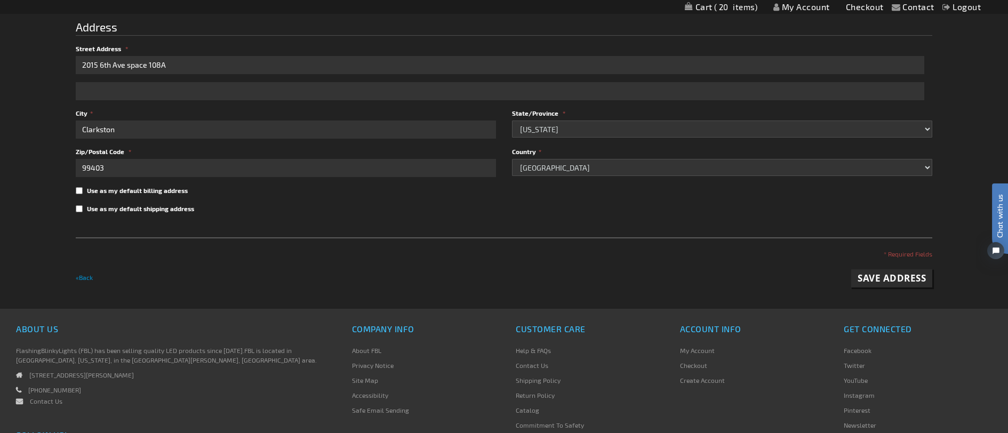
type input "Pearson"
click at [893, 282] on span "Save Address" at bounding box center [892, 278] width 68 height 12
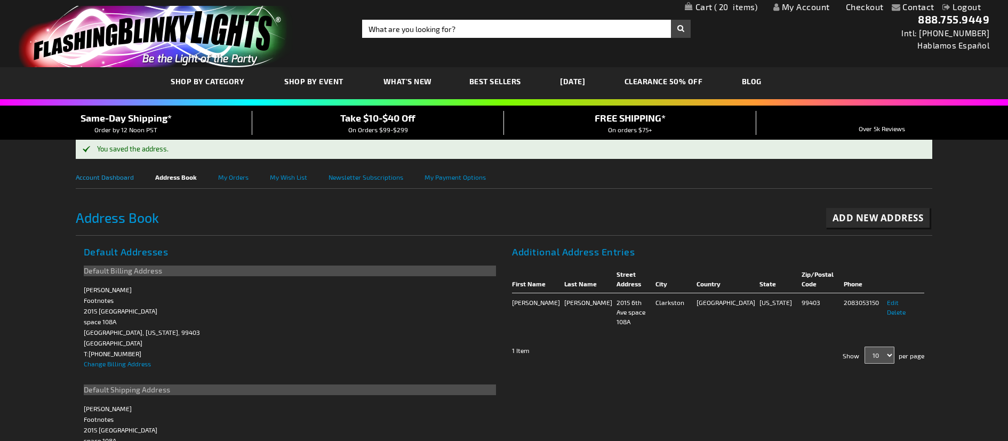
click at [118, 177] on link "Account Dashboard" at bounding box center [115, 176] width 79 height 24
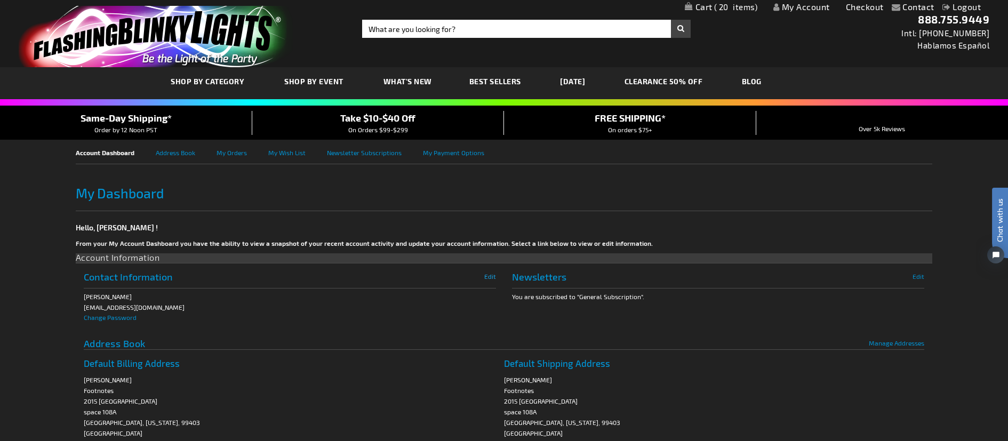
click at [492, 276] on span "Edit" at bounding box center [490, 276] width 12 height 7
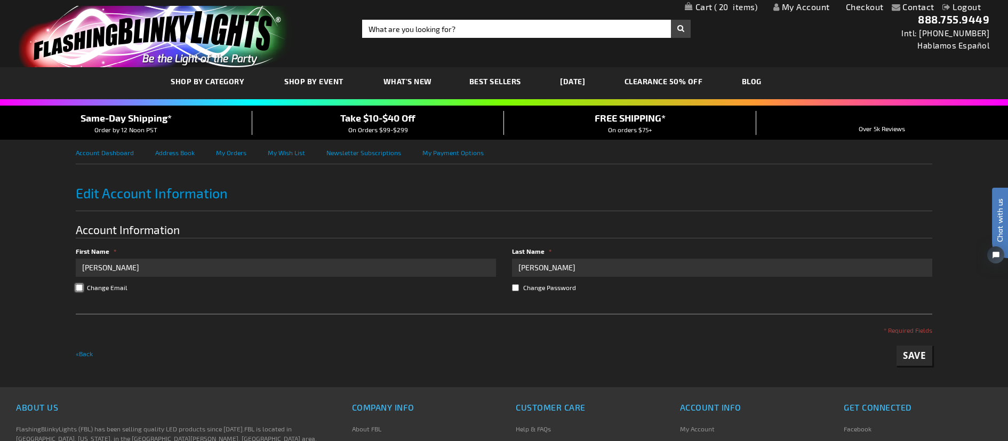
click at [77, 290] on input "Change Email" at bounding box center [79, 287] width 7 height 7
checkbox input "true"
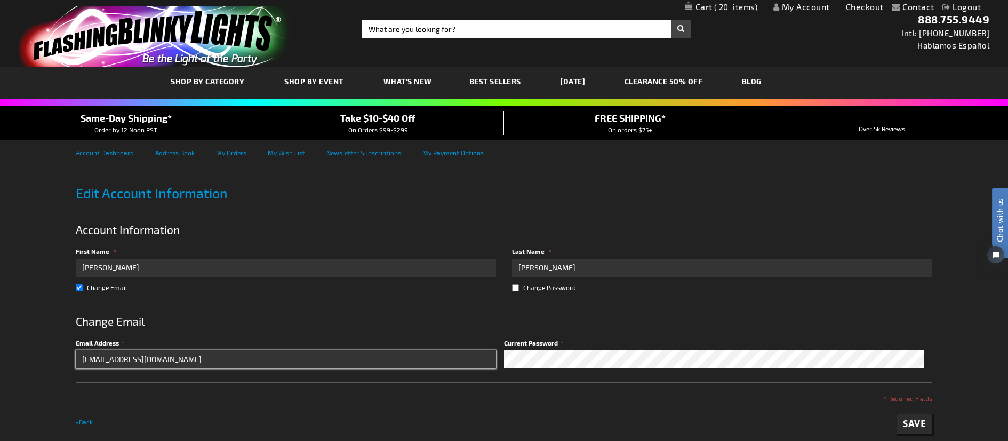
drag, startPoint x: 181, startPoint y: 361, endPoint x: 112, endPoint y: 360, distance: 69.3
click at [112, 360] on input "[EMAIL_ADDRESS][DOMAIN_NAME]" at bounding box center [286, 359] width 420 height 18
type input "lewistonfootnotes@gmail.com"
click at [920, 424] on span "Save" at bounding box center [914, 424] width 23 height 12
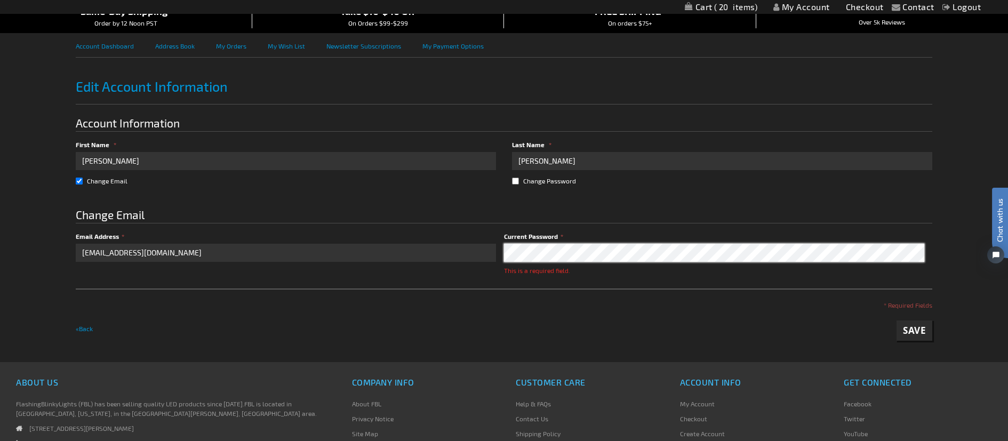
scroll to position [130, 0]
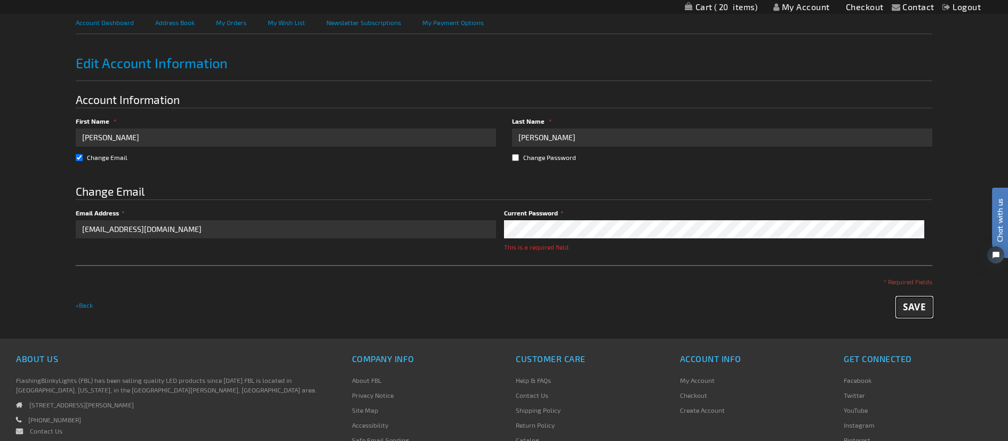
click at [916, 303] on span "Save" at bounding box center [914, 307] width 23 height 12
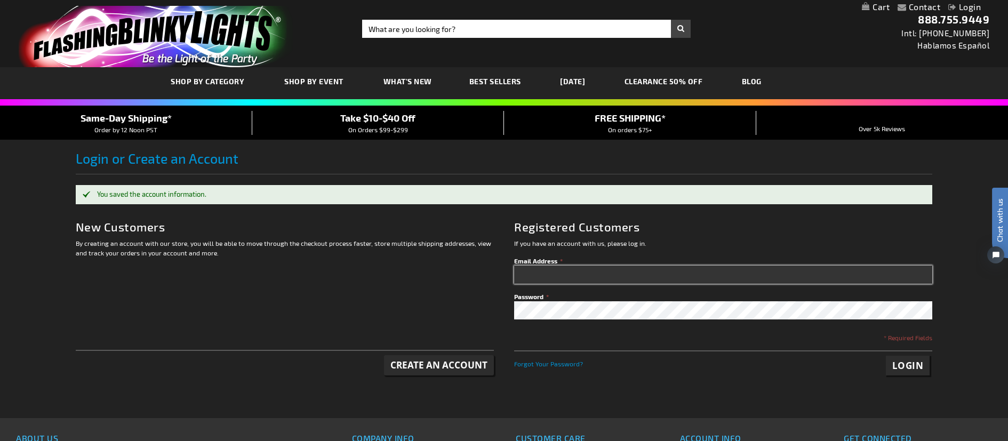
type input "lewistonzumba@yahoo.com"
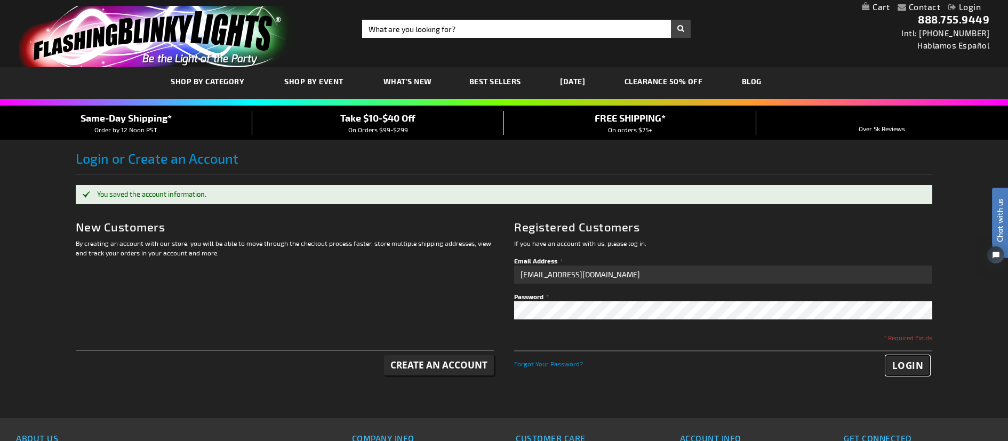
click at [906, 364] on span "Login" at bounding box center [907, 365] width 31 height 12
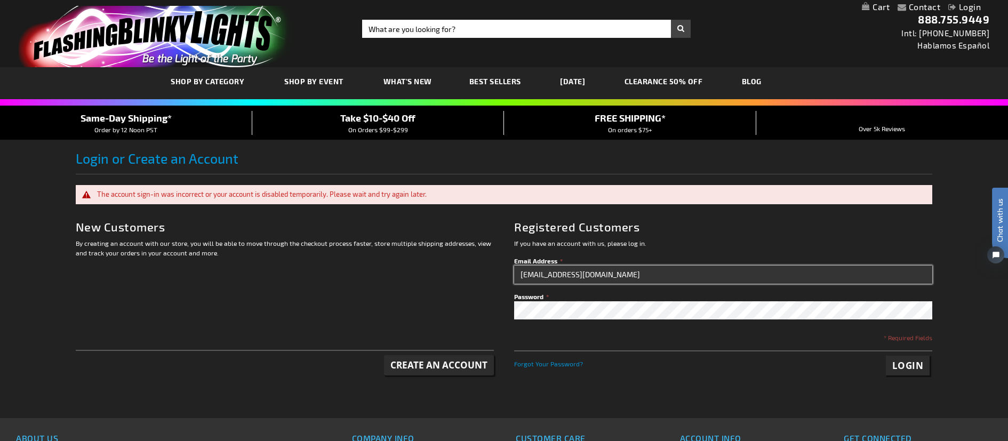
drag, startPoint x: 630, startPoint y: 273, endPoint x: 491, endPoint y: 275, distance: 138.7
click at [491, 275] on div "Registered Customers If you have an account with us, please log in. Email Addre…" at bounding box center [504, 304] width 857 height 188
click at [642, 271] on input "lewistonzumba@yahoo.com" at bounding box center [723, 275] width 418 height 18
drag, startPoint x: 629, startPoint y: 277, endPoint x: 549, endPoint y: 278, distance: 80.5
click at [551, 275] on input "lewistonzumba@yahoo.com" at bounding box center [723, 275] width 418 height 18
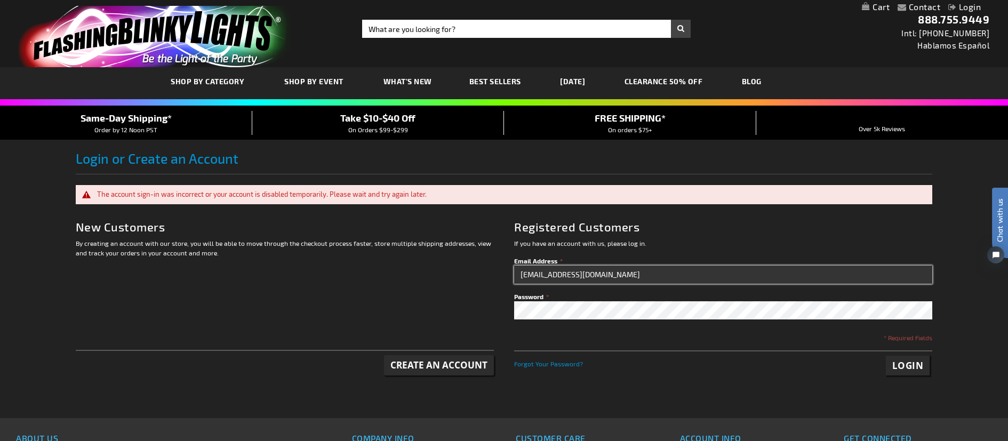
type input "lewistonfootnotes@gmail.com"
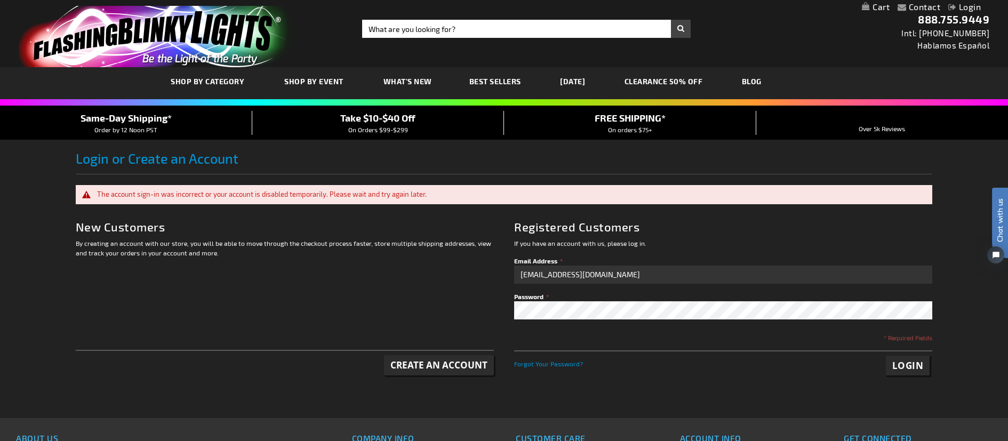
click at [954, 275] on div "Contact Compare Products Login Skip to Content My Cart My Cart Close You have n…" at bounding box center [504, 333] width 1008 height 667
click at [916, 360] on span "Login" at bounding box center [907, 365] width 31 height 12
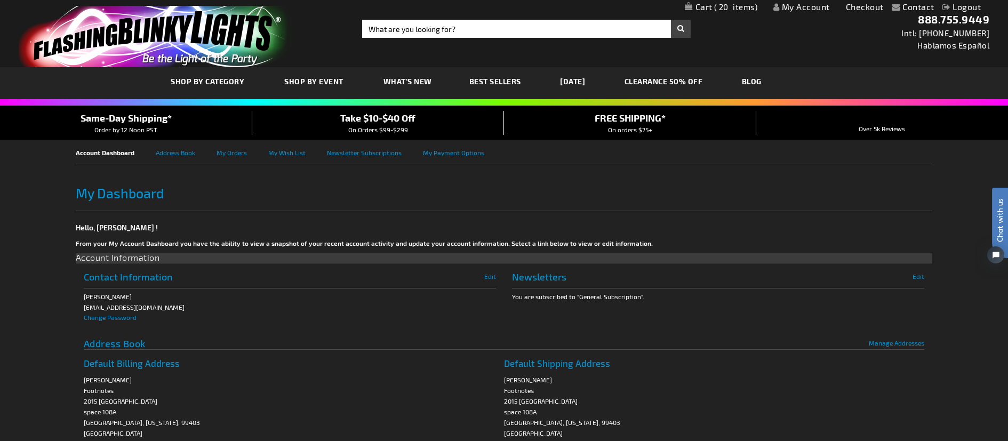
click at [862, 10] on link "Checkout" at bounding box center [865, 7] width 38 height 10
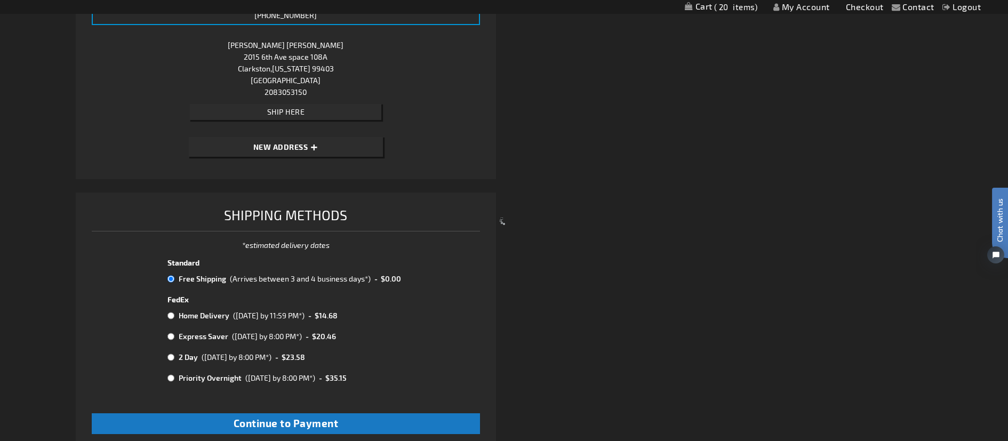
scroll to position [397, 0]
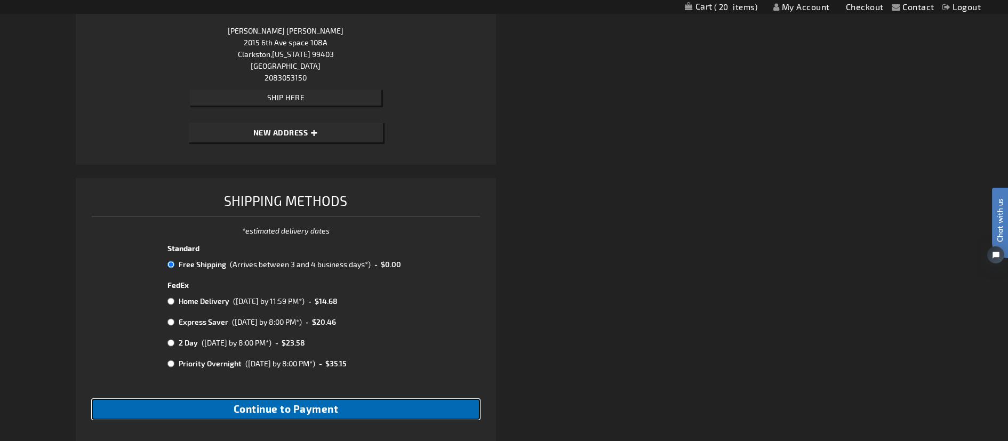
click at [293, 407] on span "Continue to Payment" at bounding box center [286, 409] width 105 height 12
checkbox input "true"
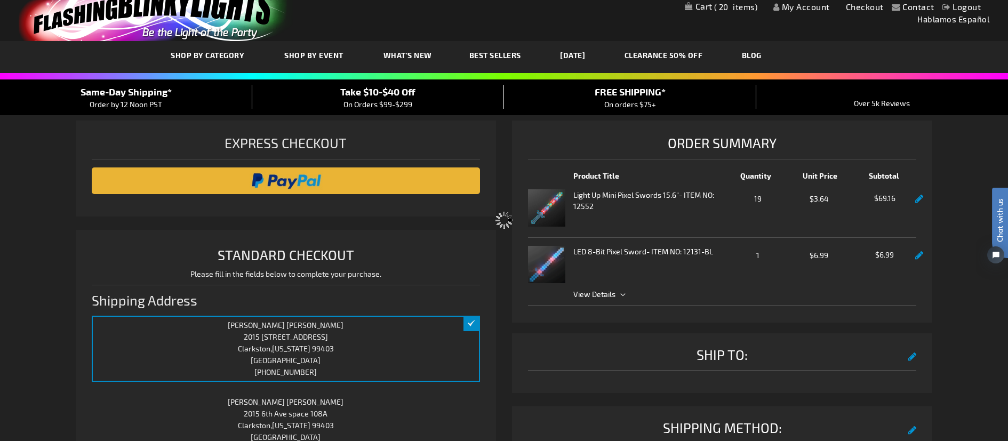
select select "bd872a4e2a2614453162cc0d9a93e3b1fc4b4203"
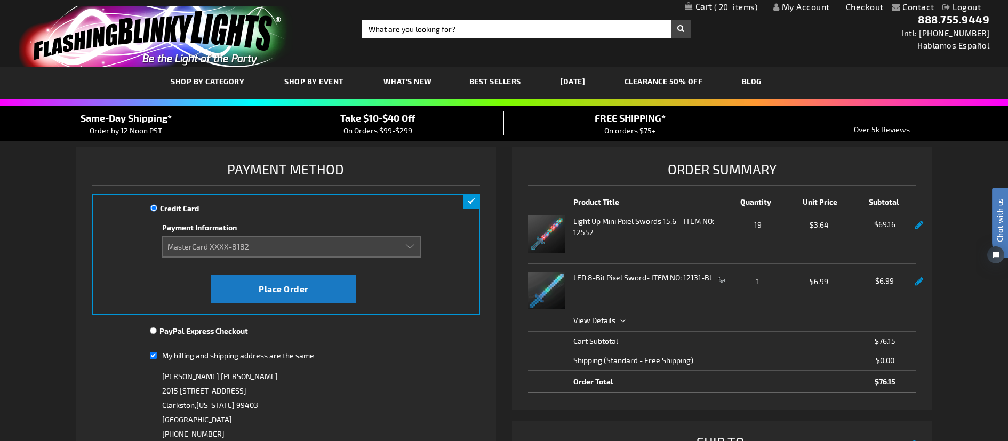
scroll to position [2, 0]
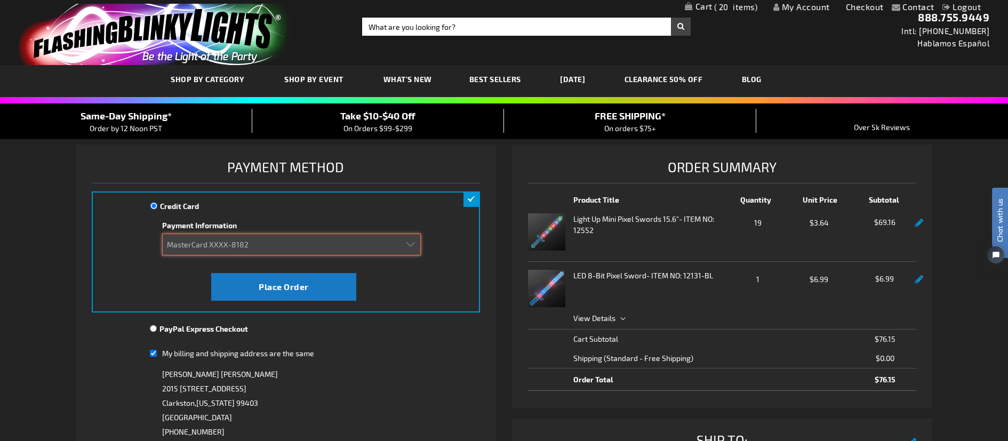
click at [406, 247] on select "Add new card Visa XXXX-5829 (Expired 01/2021) MasterCard XXXX-6262 MasterCard X…" at bounding box center [291, 245] width 259 height 22
click at [162, 234] on select "Add new card Visa XXXX-5829 (Expired 01/2021) MasterCard XXXX-6262 MasterCard X…" at bounding box center [291, 245] width 259 height 22
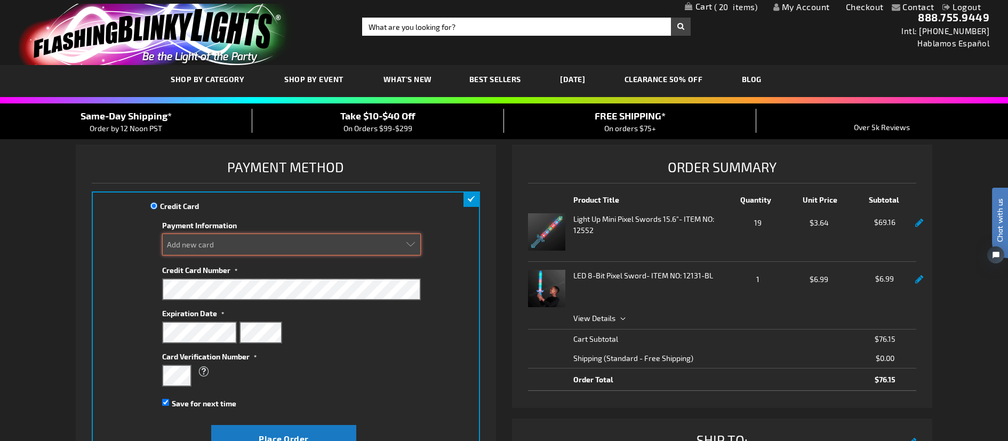
select select "97f9f325640dfe189cc5cb05f9690e620f8c01b0"
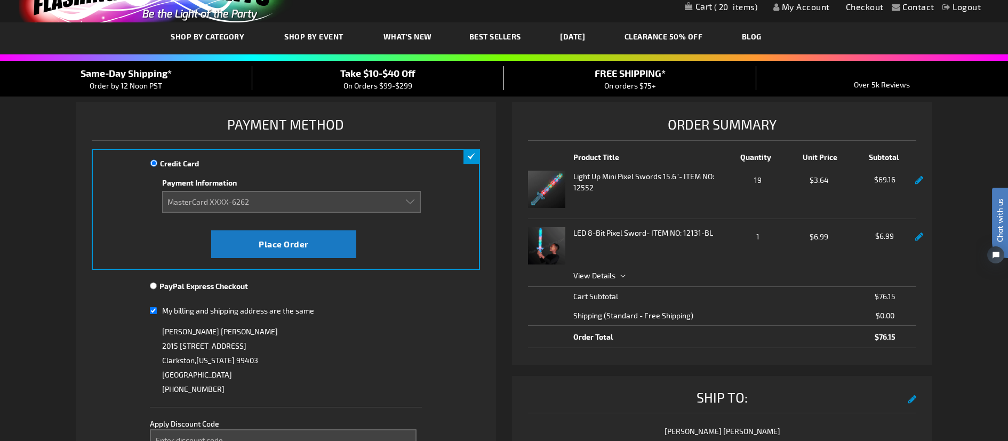
scroll to position [52, 0]
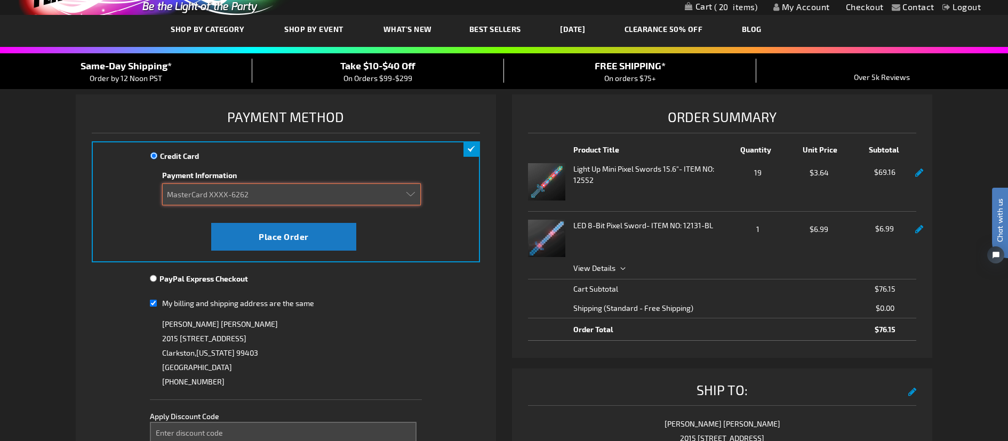
click at [253, 191] on select "Add new card Visa XXXX-5829 (Expired 01/2021) MasterCard XXXX-6262 MasterCard X…" at bounding box center [291, 194] width 259 height 22
click at [162, 183] on select "Add new card Visa XXXX-5829 (Expired 01/2021) MasterCard XXXX-6262 MasterCard X…" at bounding box center [291, 194] width 259 height 22
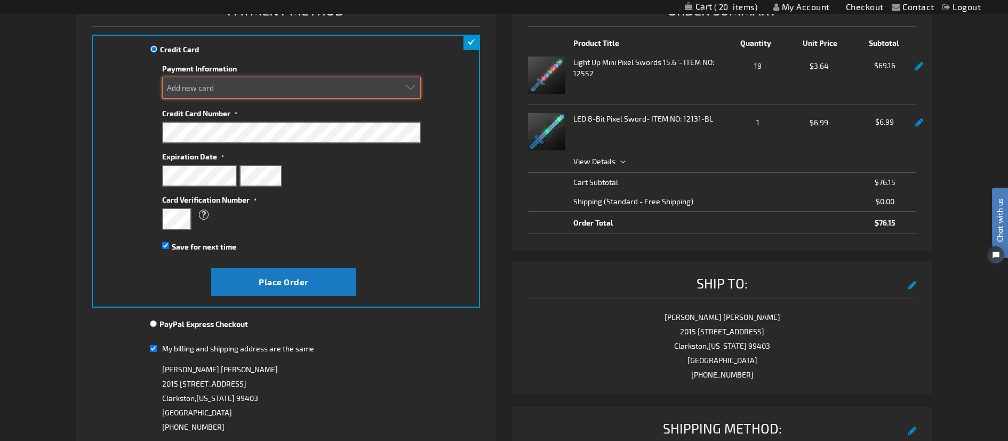
scroll to position [158, 0]
click at [411, 91] on select "Add new card Visa XXXX-5829 (Expired 01/2021) MasterCard XXXX-6262 MasterCard X…" at bounding box center [291, 88] width 259 height 22
click at [162, 77] on select "Add new card Visa XXXX-5829 (Expired 01/2021) MasterCard XXXX-6262 MasterCard X…" at bounding box center [291, 88] width 259 height 22
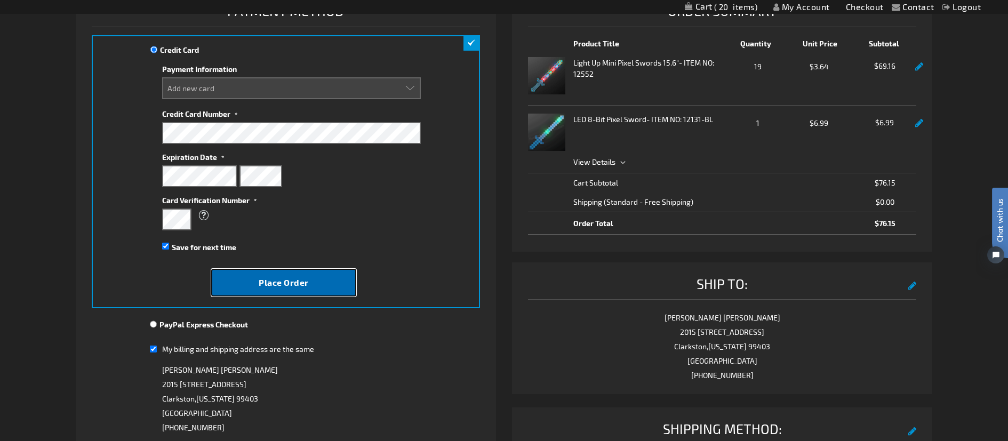
click at [283, 286] on span "Place Order" at bounding box center [284, 282] width 50 height 10
select select
